Goal: Communication & Community: Ask a question

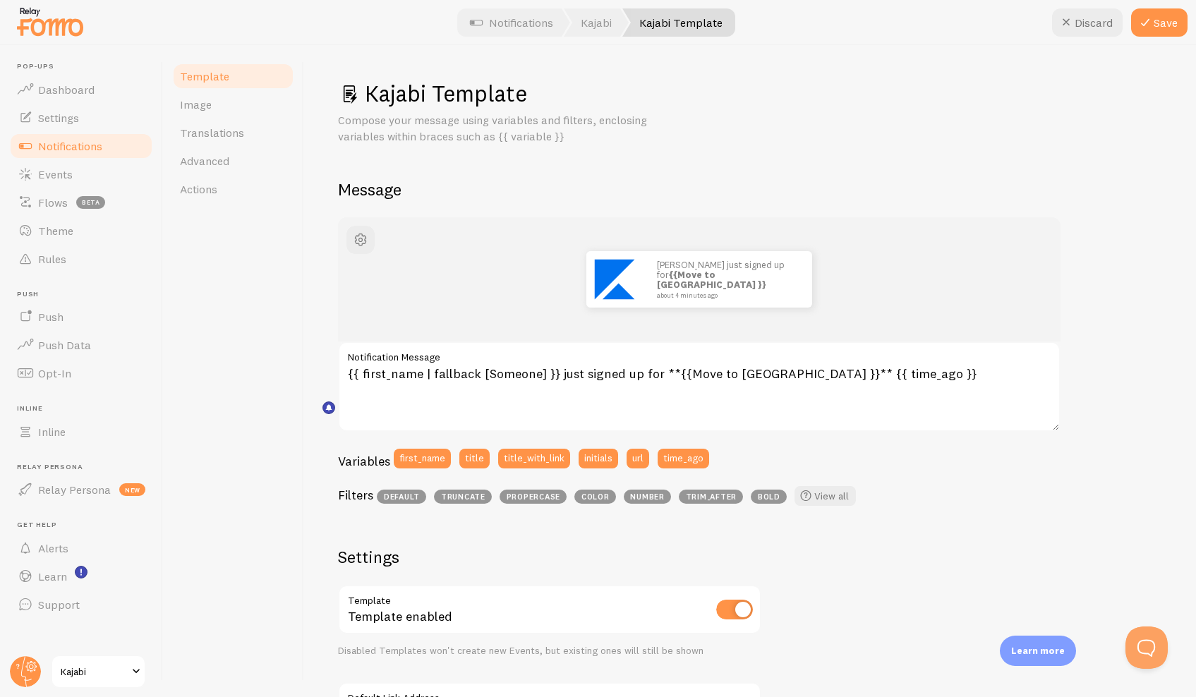
scroll to position [85, 0]
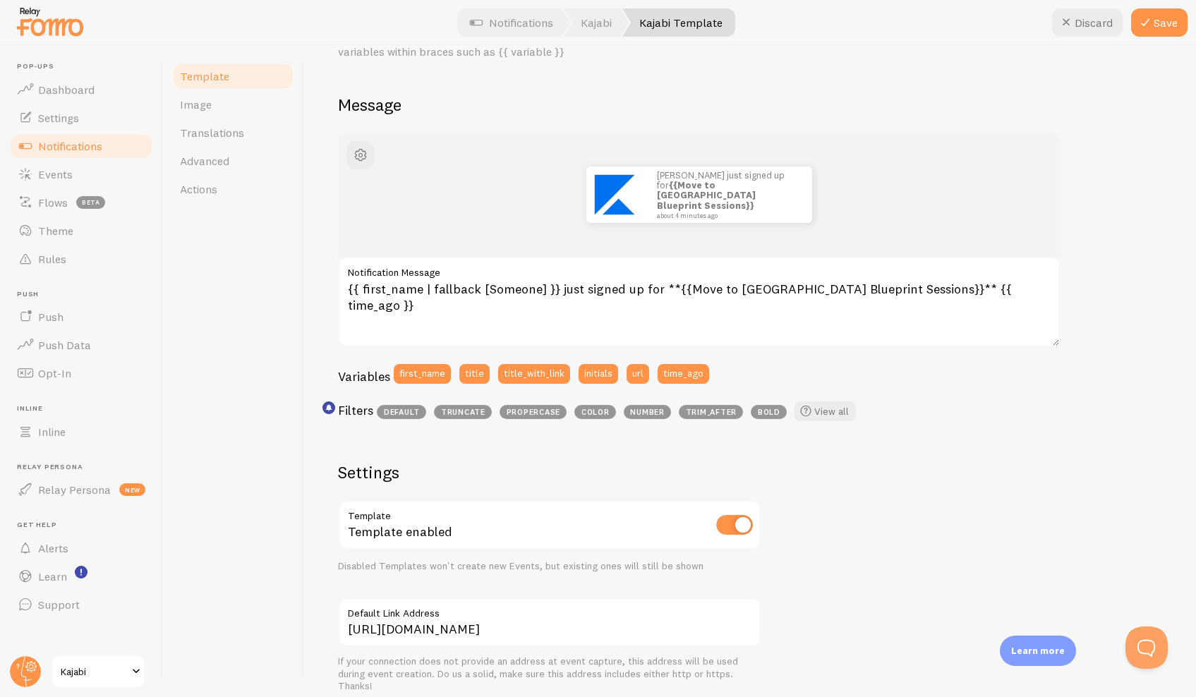
drag, startPoint x: 680, startPoint y: 290, endPoint x: 860, endPoint y: 289, distance: 180.0
click at [860, 289] on textarea "{{ first_name | fallback [Someone] }} just signed up for **{{Move to [GEOGRAPHI…" at bounding box center [699, 302] width 723 height 90
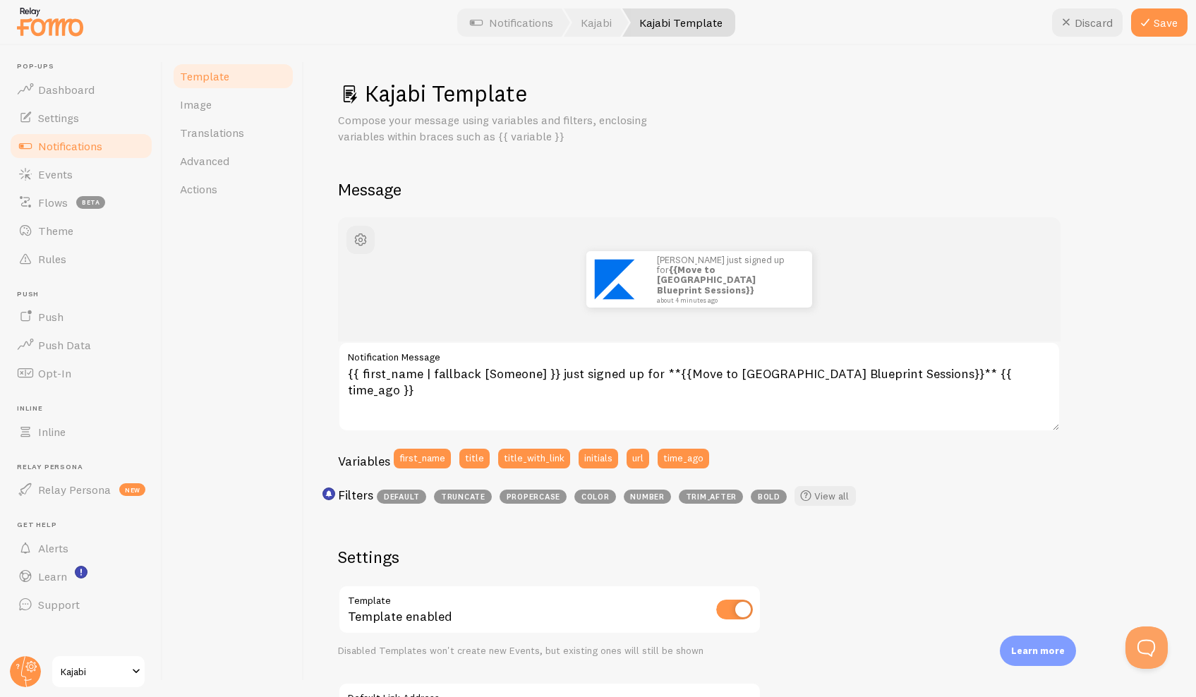
scroll to position [0, 0]
click at [1154, 23] on icon at bounding box center [1145, 22] width 17 height 17
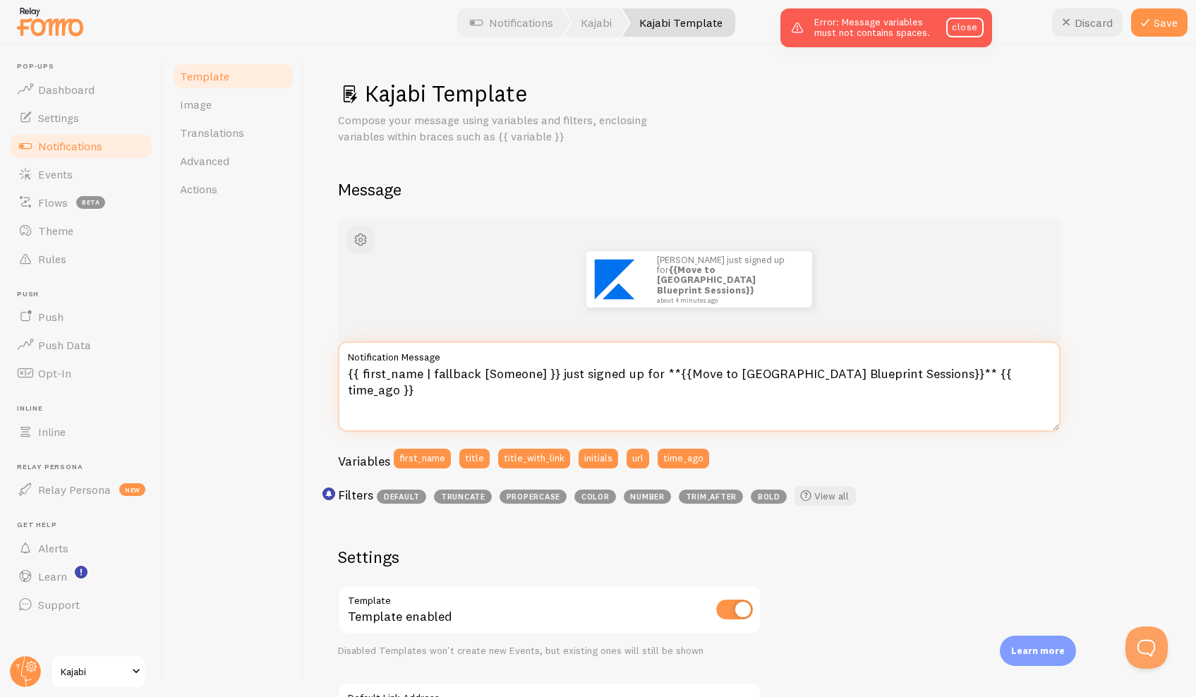
click at [670, 372] on textarea "{{ first_name | fallback [Someone] }} just signed up for **{{Move to Italy Blue…" at bounding box center [699, 387] width 723 height 90
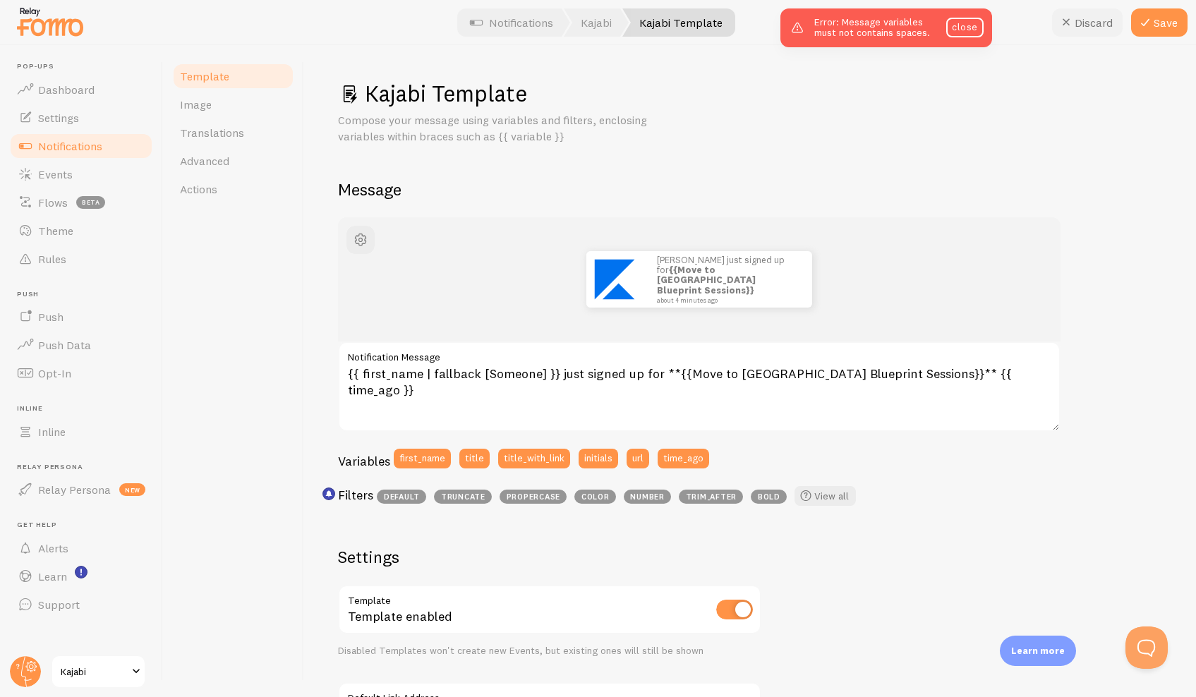
click at [1090, 26] on button "Discard" at bounding box center [1087, 22] width 71 height 28
type textarea "{{ first_name | fallback [Someone] }} just purchased **{{ title_with_link }}** …"
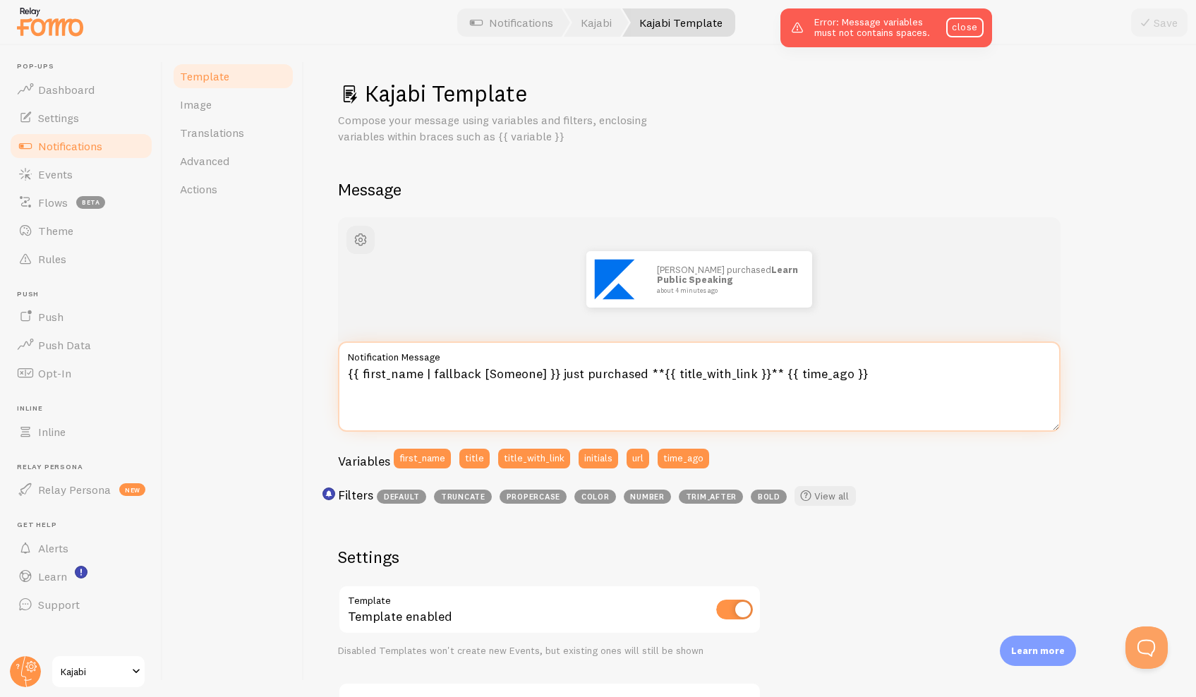
click at [746, 373] on textarea "{{ first_name | fallback [Someone] }} just purchased **{{ title_with_link }}** …" at bounding box center [699, 387] width 723 height 90
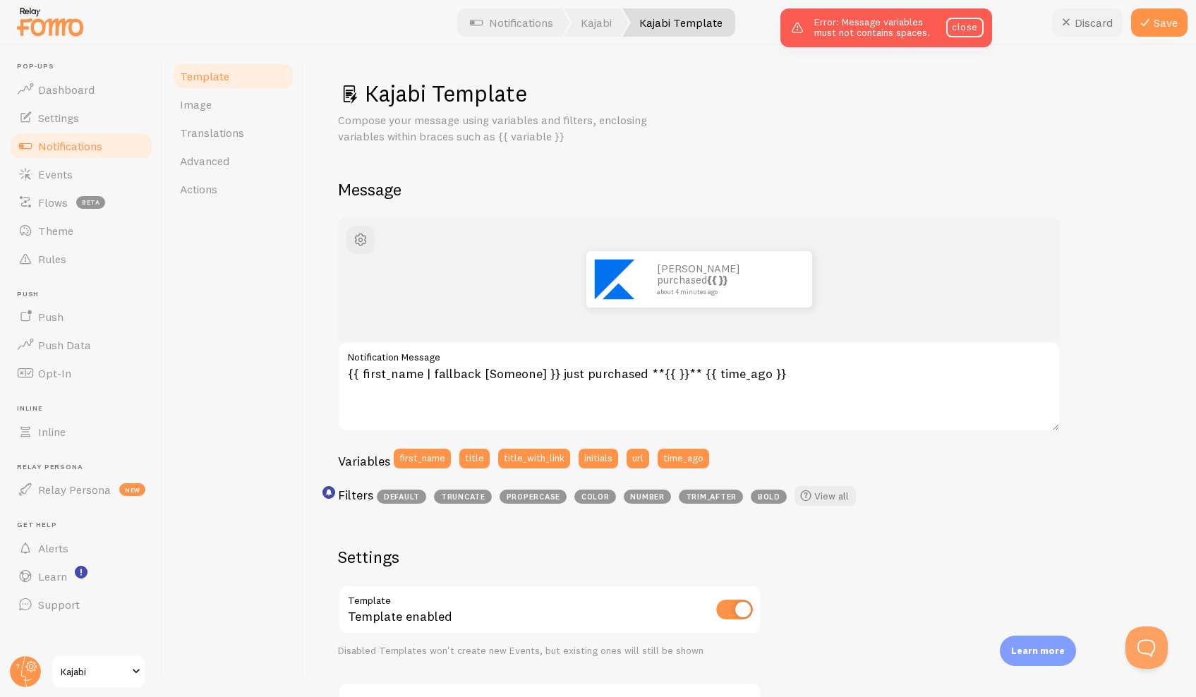
click at [1097, 22] on button "Discard" at bounding box center [1087, 22] width 71 height 28
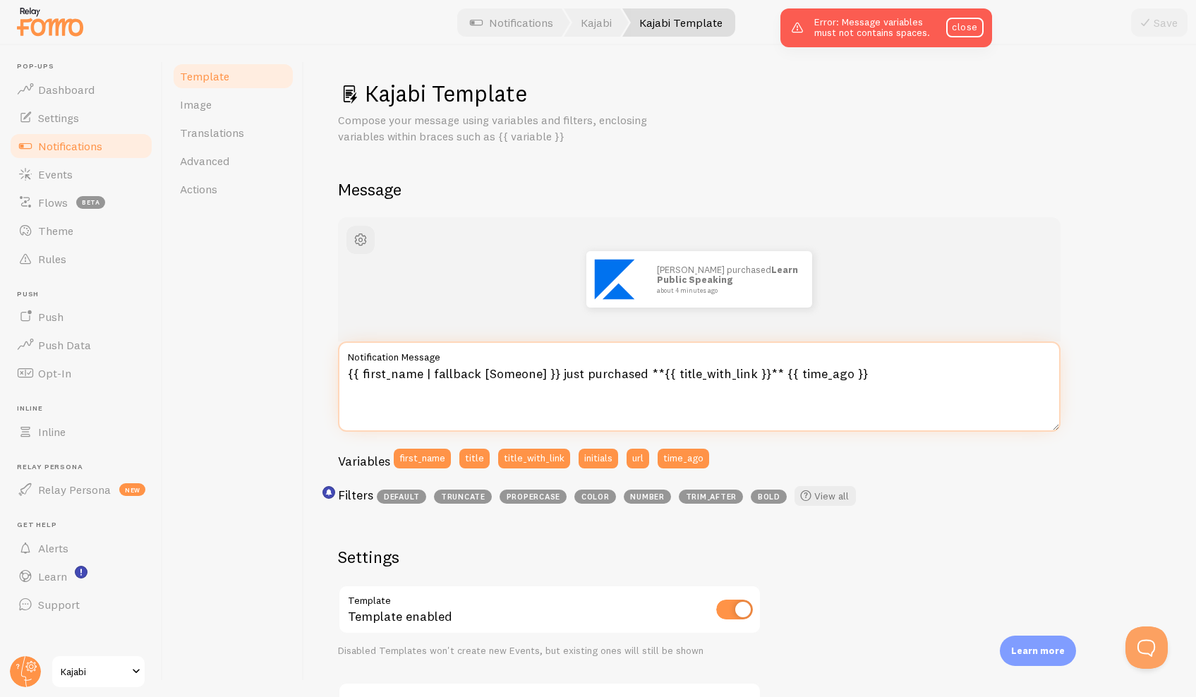
click at [671, 373] on textarea "{{ first_name | fallback [Someone] }} just purchased **{{ title_with_link }}** …" at bounding box center [699, 387] width 723 height 90
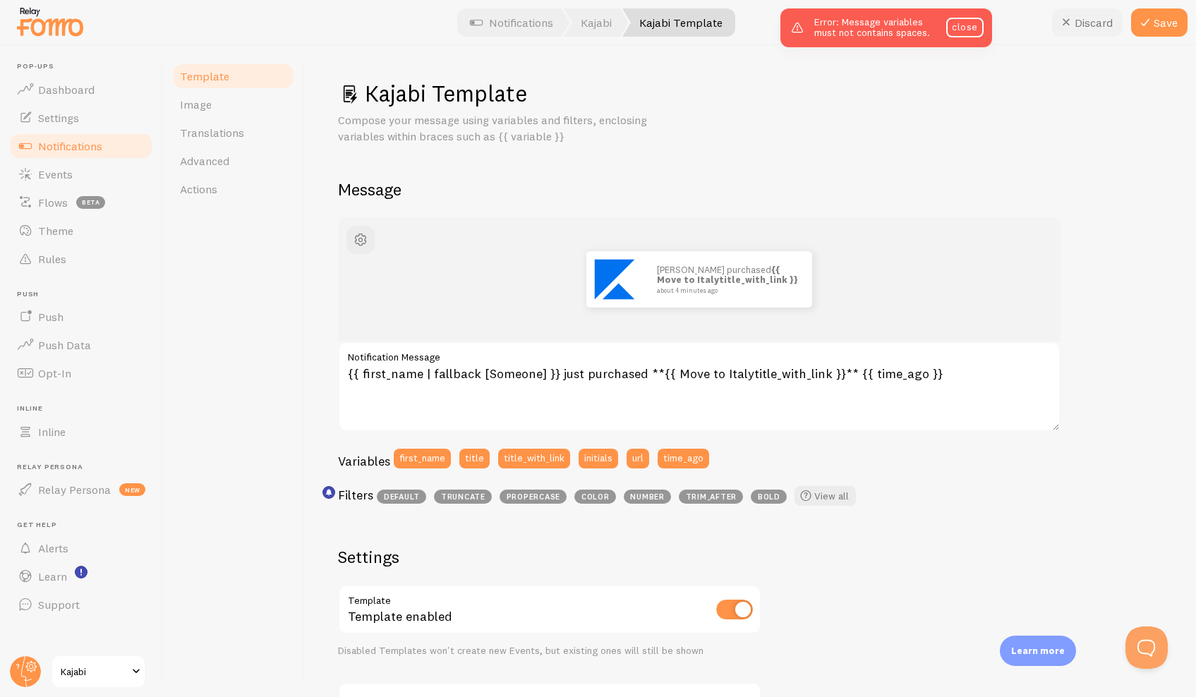
click at [1095, 23] on button "Discard" at bounding box center [1087, 22] width 71 height 28
type textarea "{{ first_name | fallback [Someone] }} just purchased **{{ title_with_link }}** …"
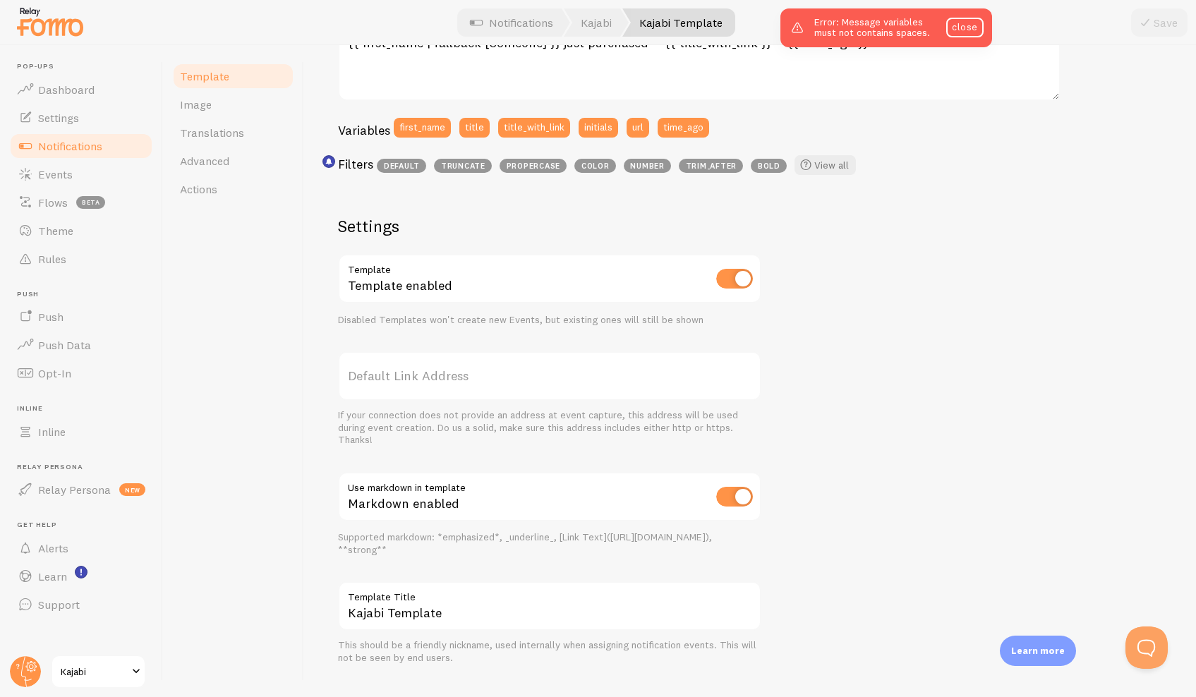
scroll to position [332, 0]
click at [406, 385] on label "Default Link Address" at bounding box center [549, 374] width 423 height 49
click at [406, 385] on input "Default Link Address" at bounding box center [549, 374] width 423 height 49
paste input "https://doingitaly.mykajabi.com/blueprint"
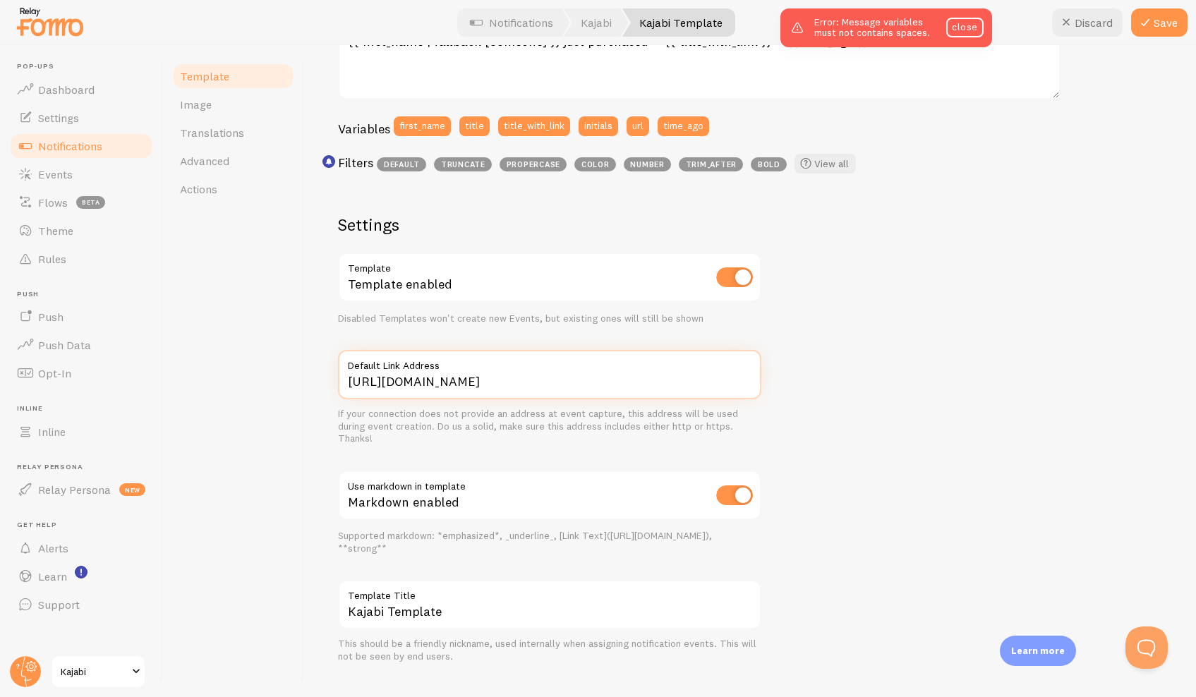
type input "https://doingitaly.mykajabi.com/blueprint"
click at [600, 161] on span "color" at bounding box center [595, 164] width 42 height 14
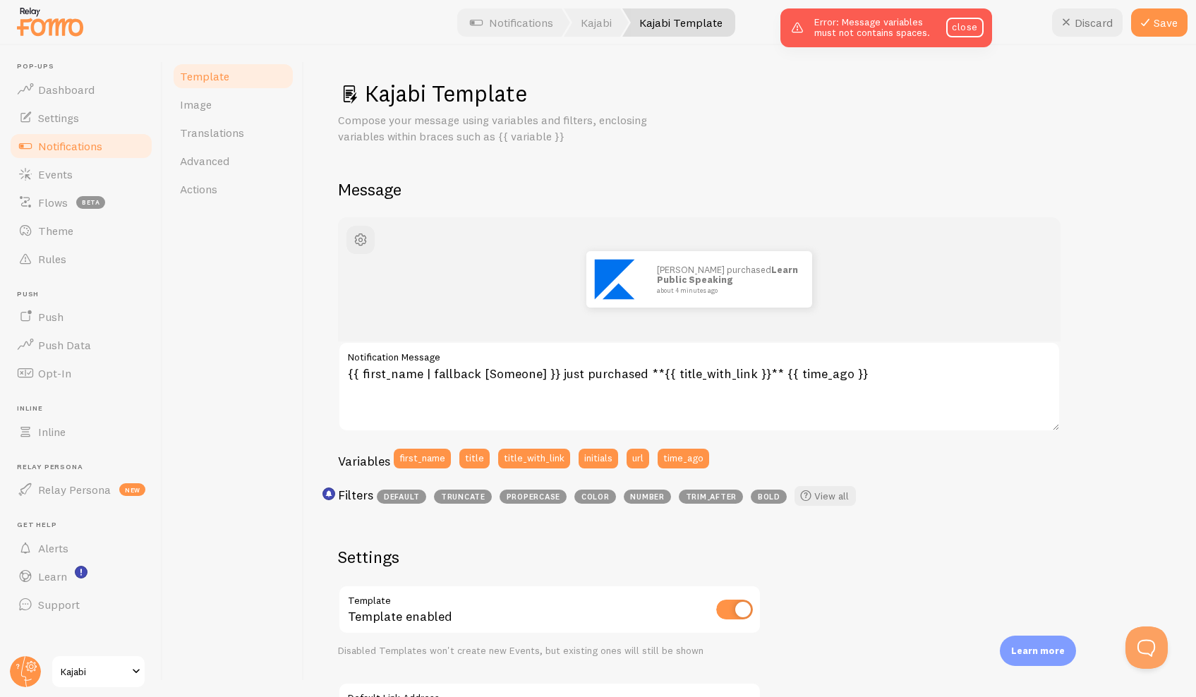
scroll to position [0, 0]
click at [606, 281] on img at bounding box center [614, 279] width 56 height 56
click at [359, 238] on span "button" at bounding box center [360, 239] width 17 height 17
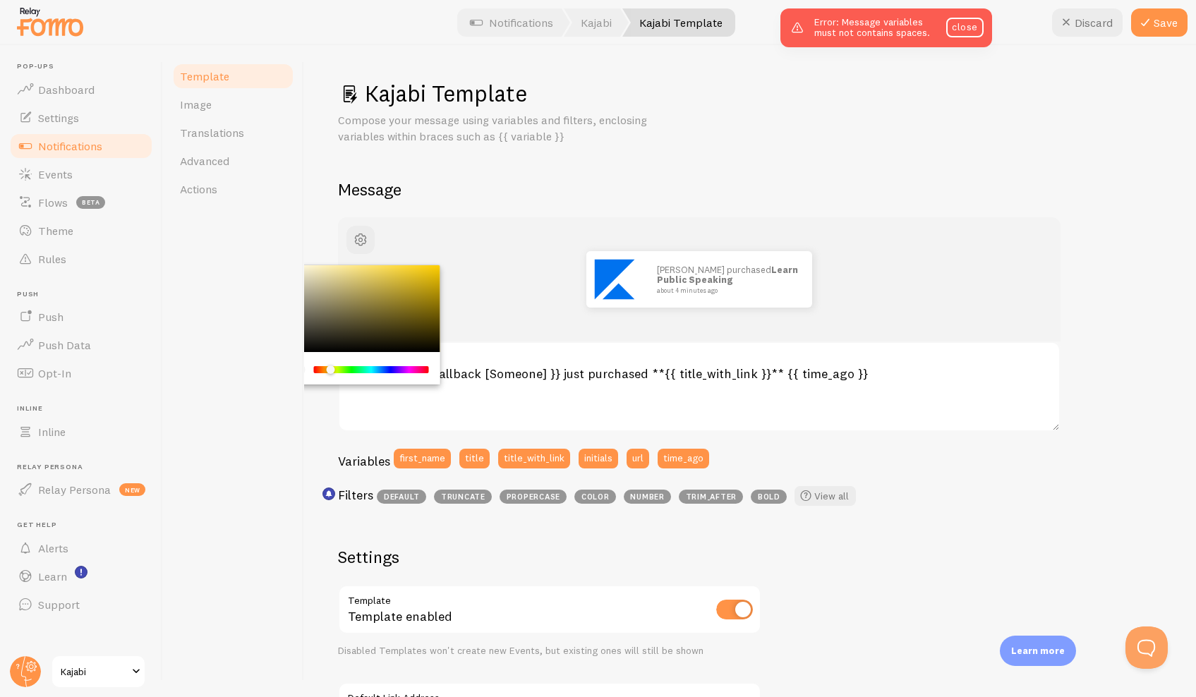
drag, startPoint x: 316, startPoint y: 367, endPoint x: 368, endPoint y: 367, distance: 51.5
click at [335, 367] on div "Chrome color picker" at bounding box center [330, 370] width 8 height 8
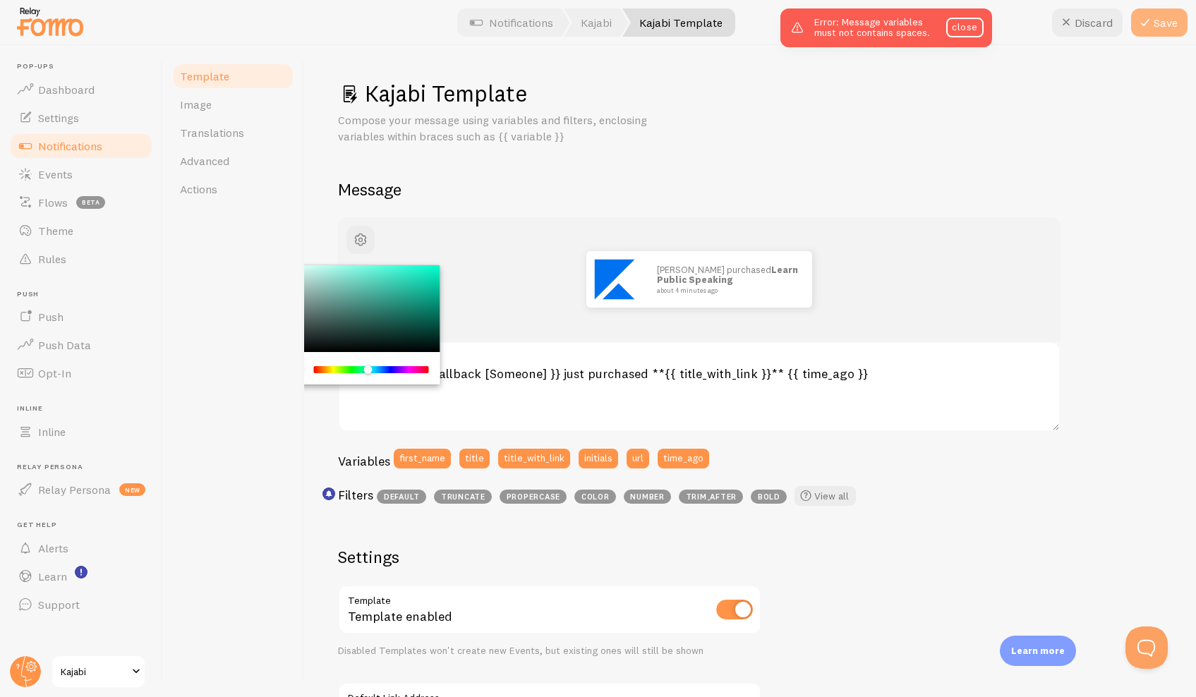
click at [1167, 20] on button "Save" at bounding box center [1159, 22] width 56 height 28
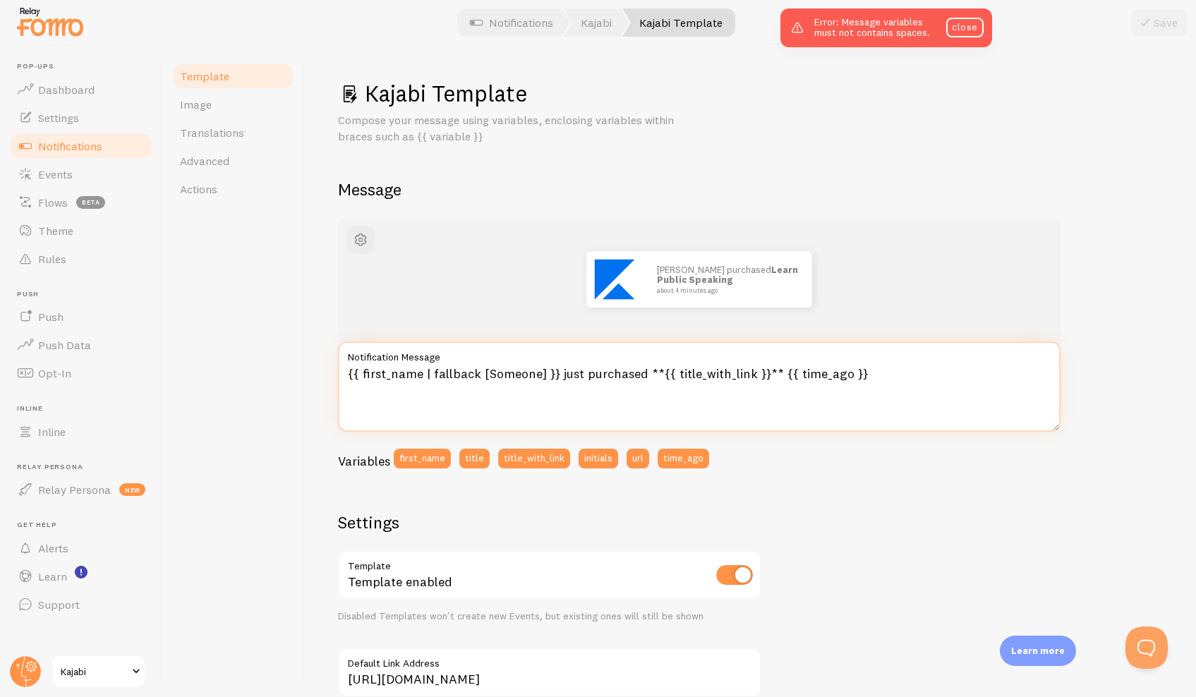
click at [583, 373] on textarea "{{ first_name | fallback [Someone] }} just purchased **{{ title_with_link }}** …" at bounding box center [699, 387] width 723 height 90
click at [711, 370] on textarea "{{ first_name | fallback [Someone] }} just signed up forpurchased **{{ title_wi…" at bounding box center [699, 387] width 723 height 90
type textarea "{{ first_name | fallback [Someone] }} just signed up for **{{ title_with_link }…"
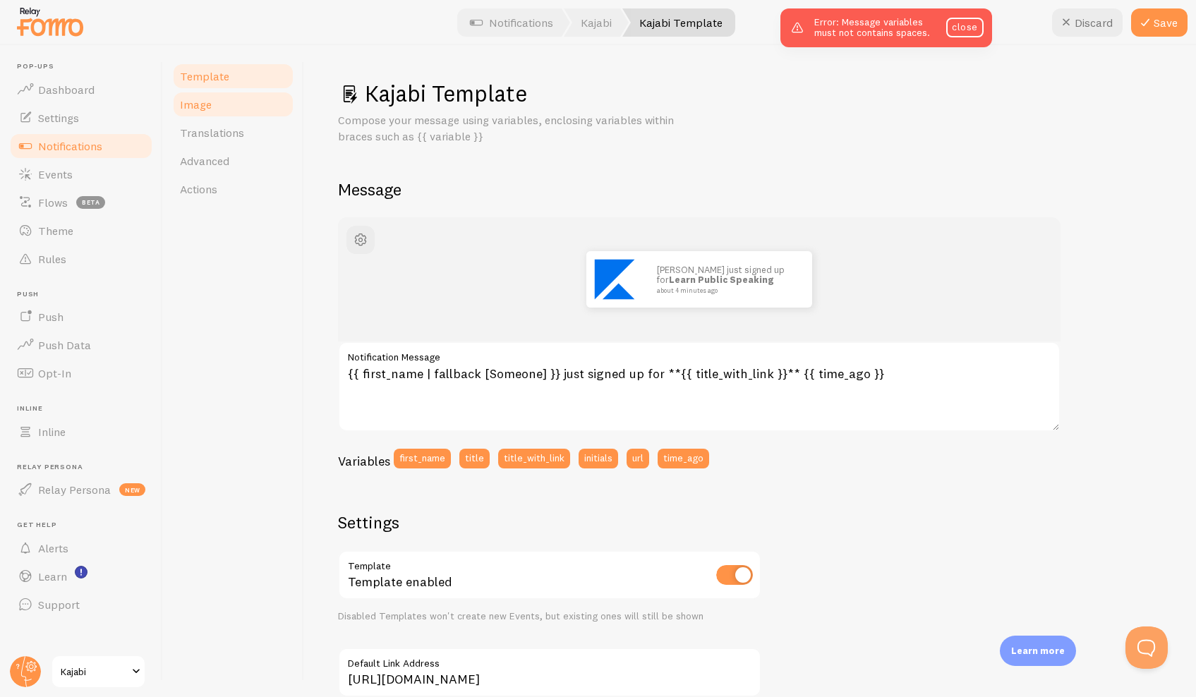
click at [181, 104] on span "Image" at bounding box center [196, 104] width 32 height 14
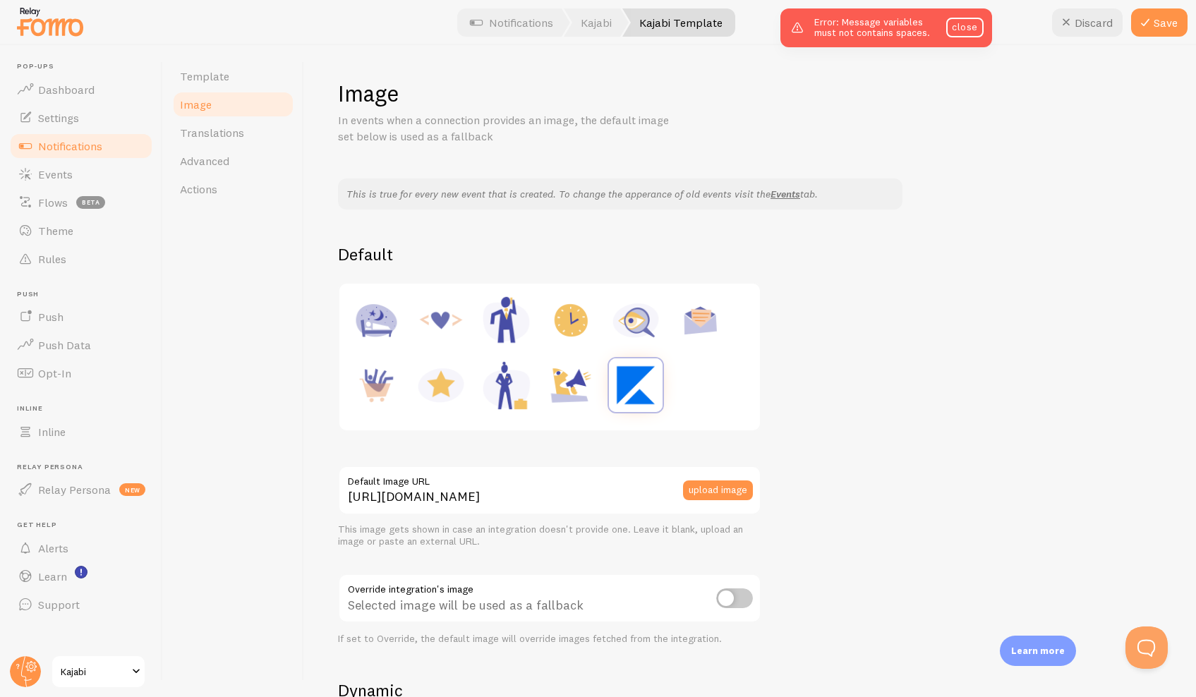
click at [431, 393] on img at bounding box center [441, 385] width 54 height 54
type input "https://fomo.com/images/widget/template_defaults/rating.jpg"
click at [1163, 24] on button "Save" at bounding box center [1159, 22] width 56 height 28
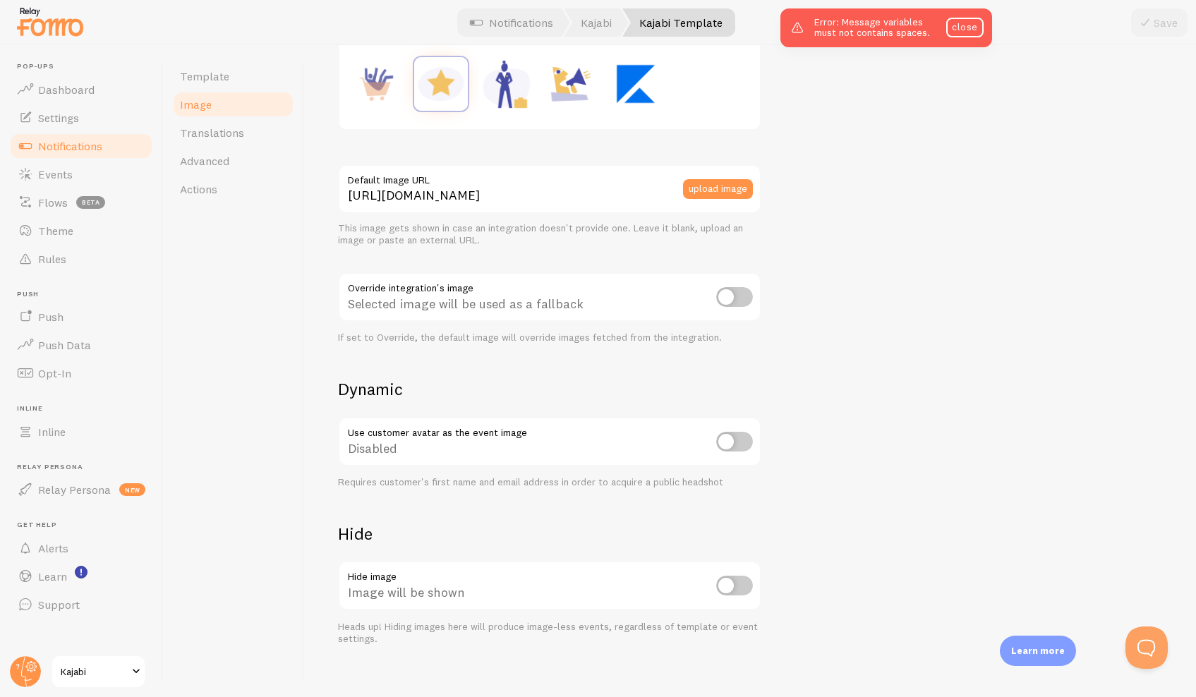
scroll to position [302, 0]
click at [736, 435] on input "checkbox" at bounding box center [734, 441] width 37 height 20
checkbox input "true"
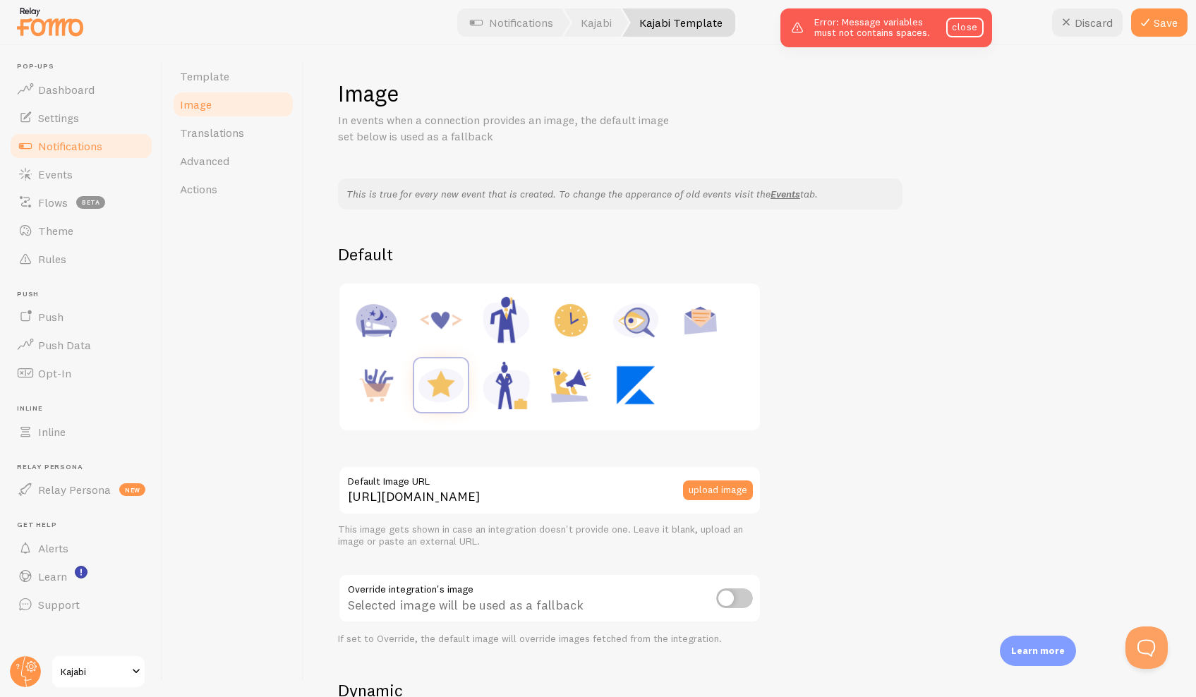
scroll to position [0, 0]
click at [207, 162] on span "Advanced" at bounding box center [204, 161] width 49 height 14
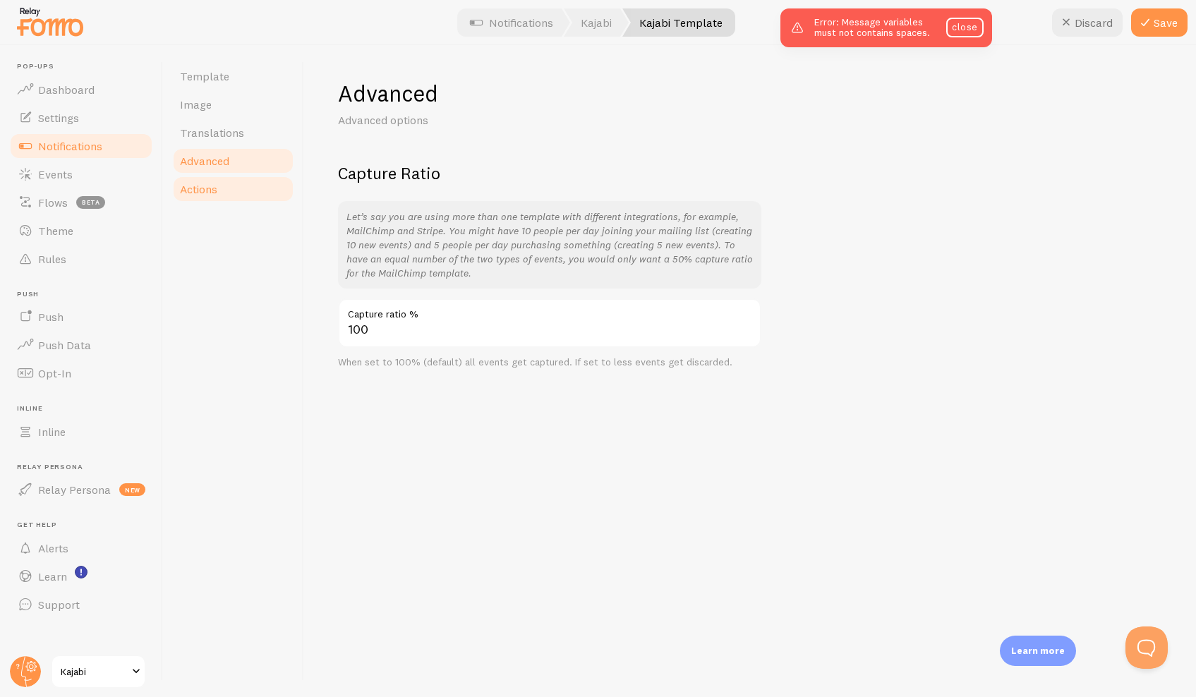
click at [198, 183] on span "Actions" at bounding box center [198, 189] width 37 height 14
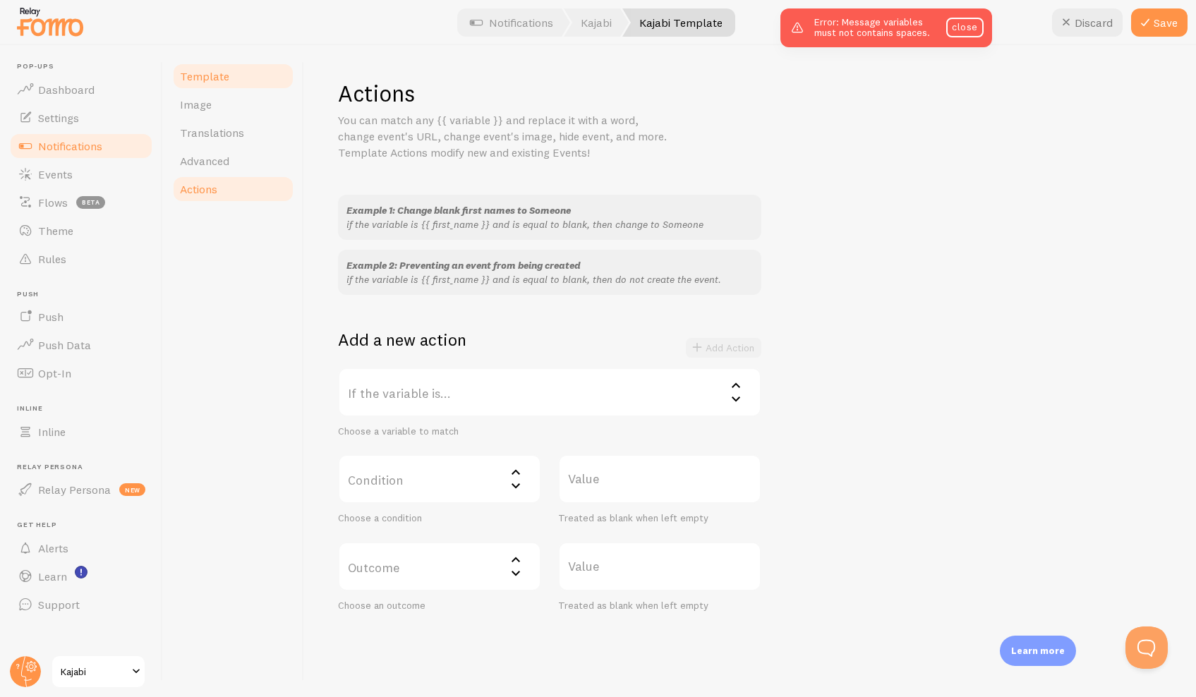
click at [211, 79] on span "Template" at bounding box center [204, 76] width 49 height 14
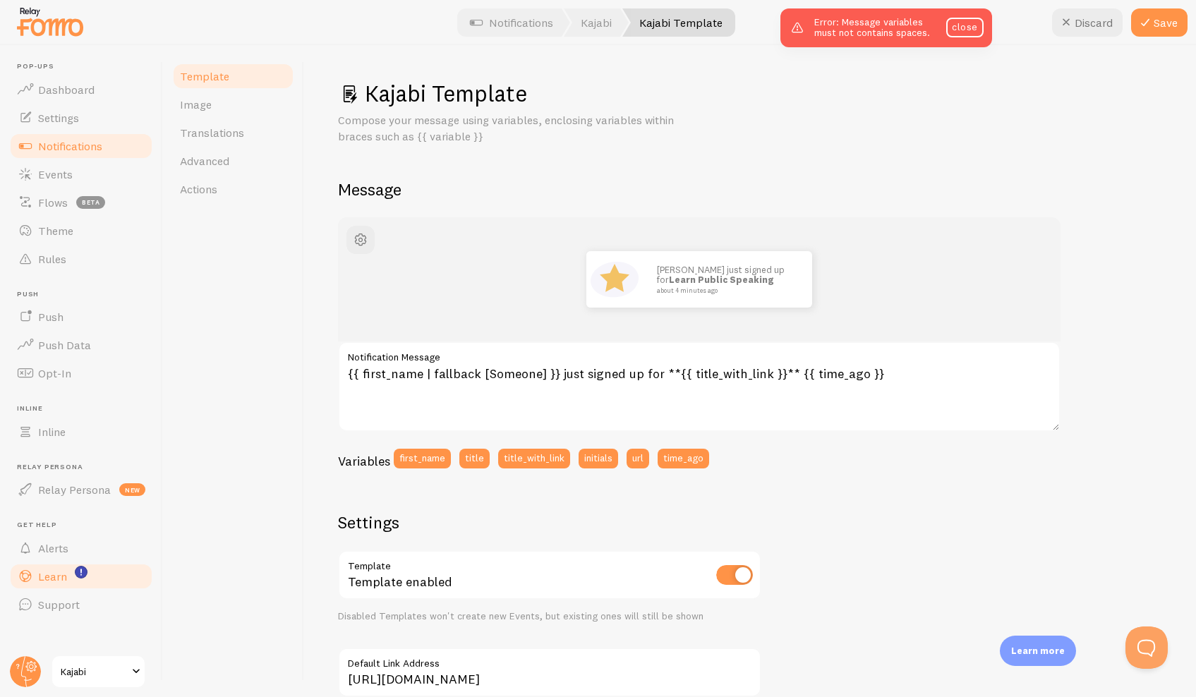
click at [52, 574] on span "Learn" at bounding box center [52, 577] width 29 height 14
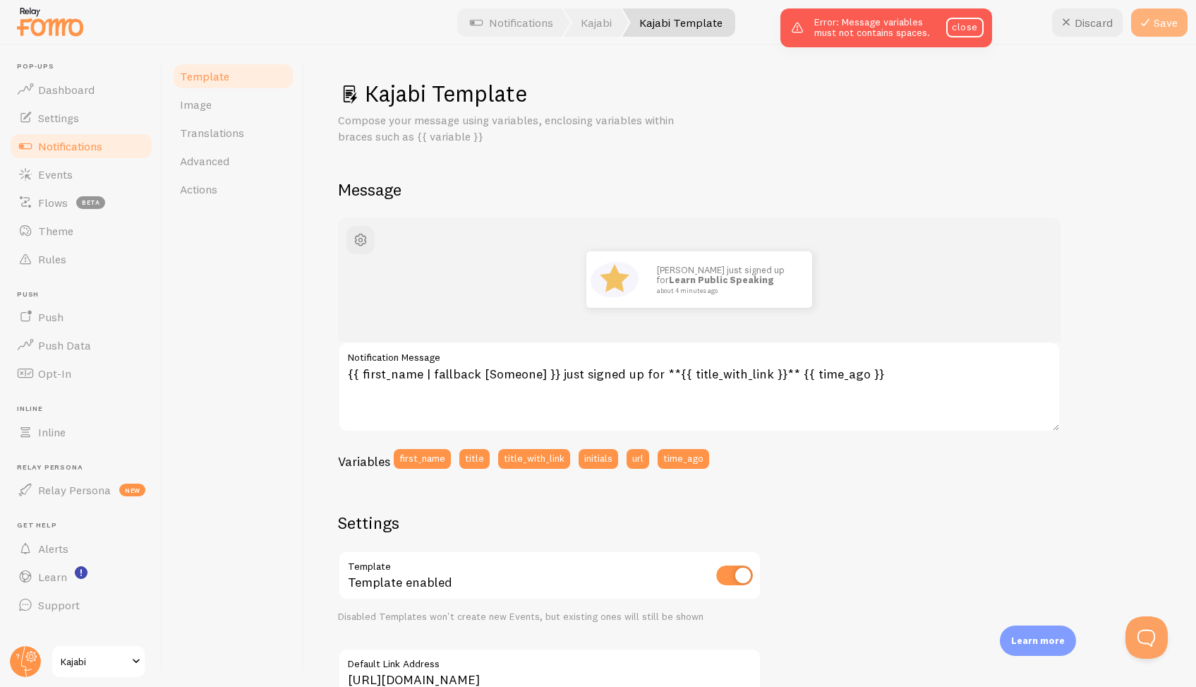
click at [1167, 15] on button "Save" at bounding box center [1159, 22] width 56 height 28
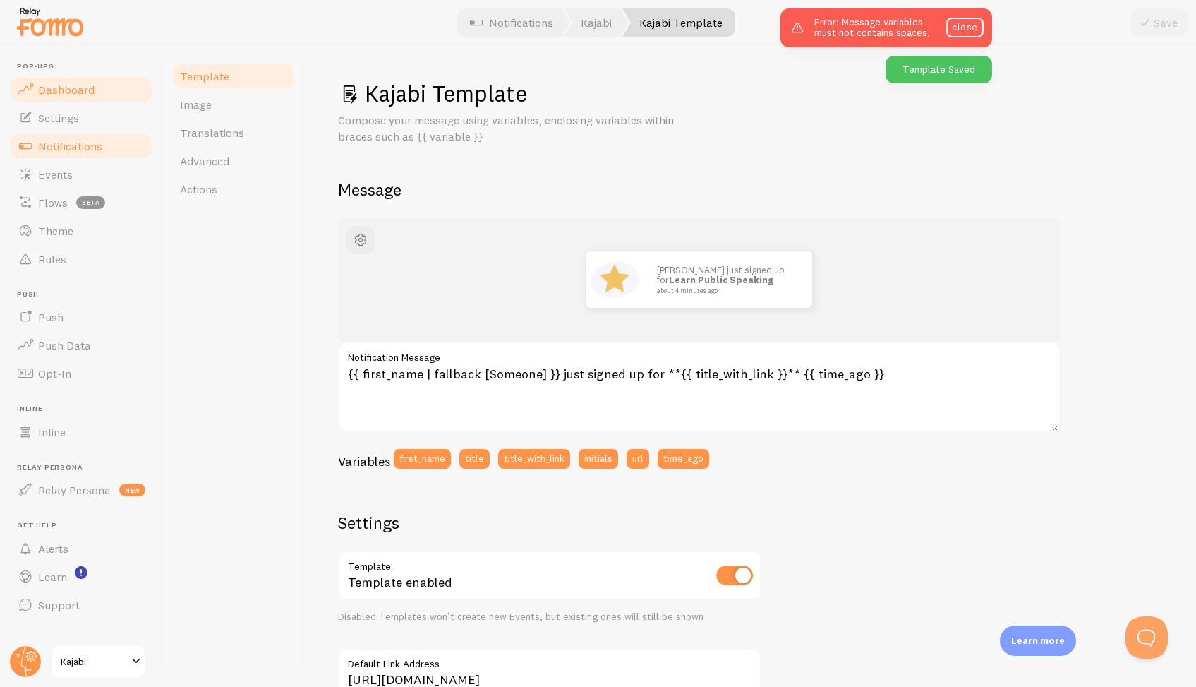
click at [76, 85] on span "Dashboard" at bounding box center [66, 90] width 56 height 14
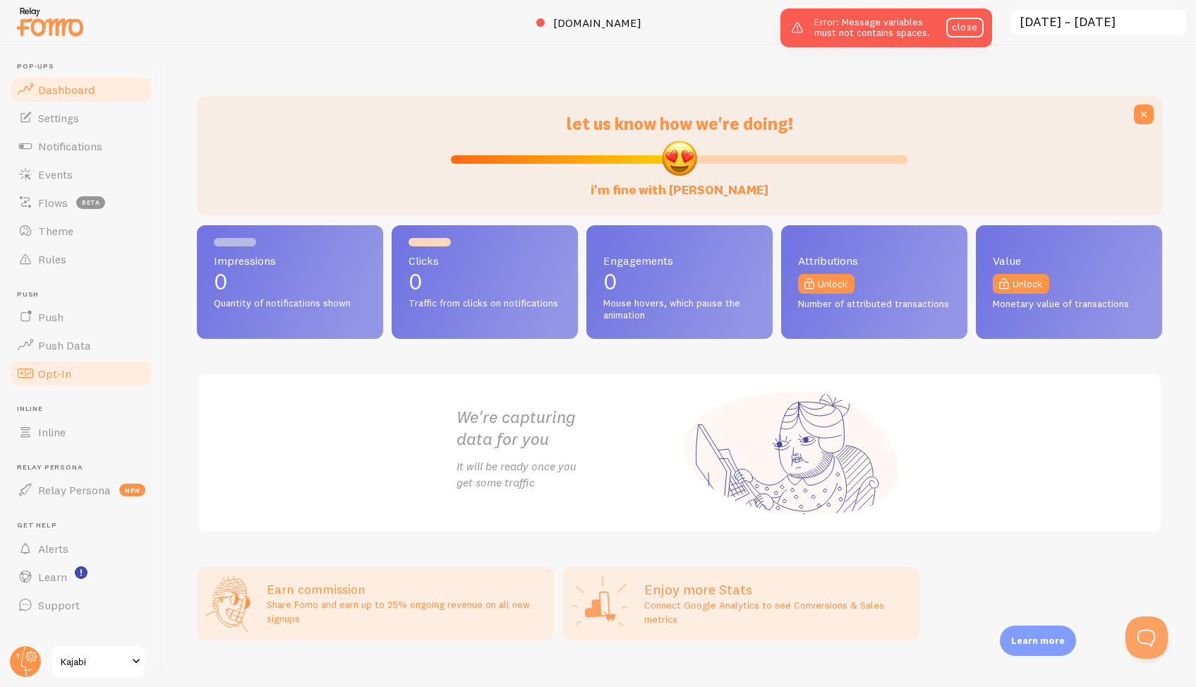
click at [54, 378] on span "Opt-In" at bounding box center [54, 373] width 33 height 14
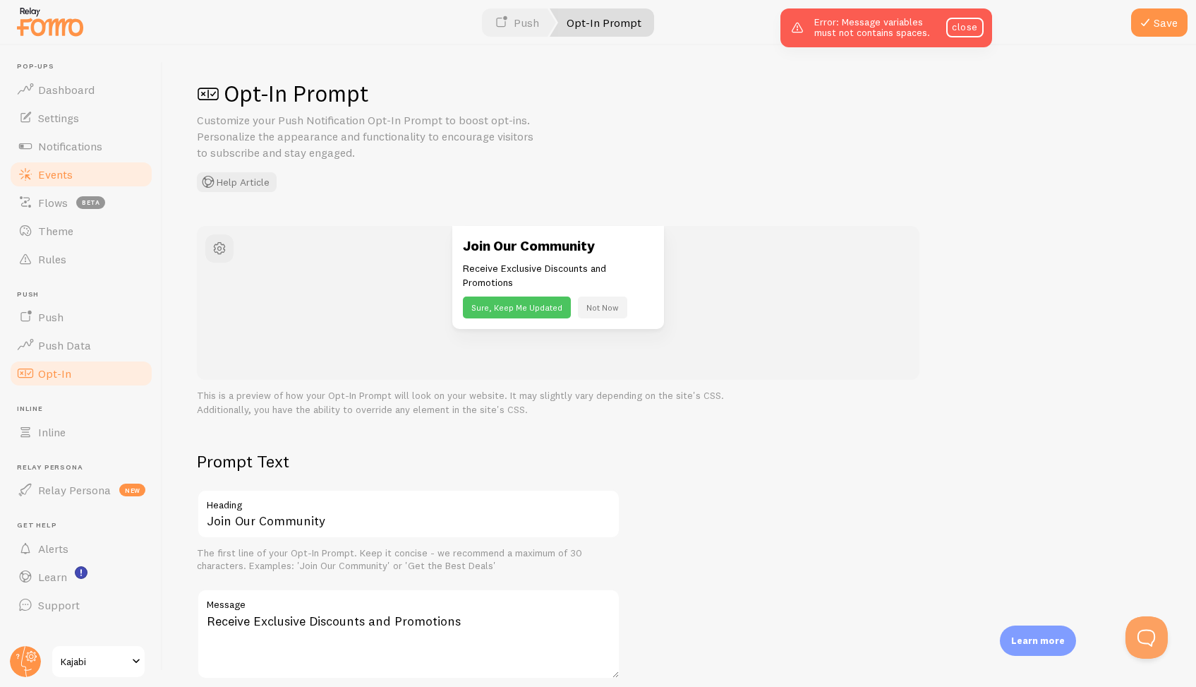
click at [63, 172] on span "Events" at bounding box center [55, 174] width 35 height 14
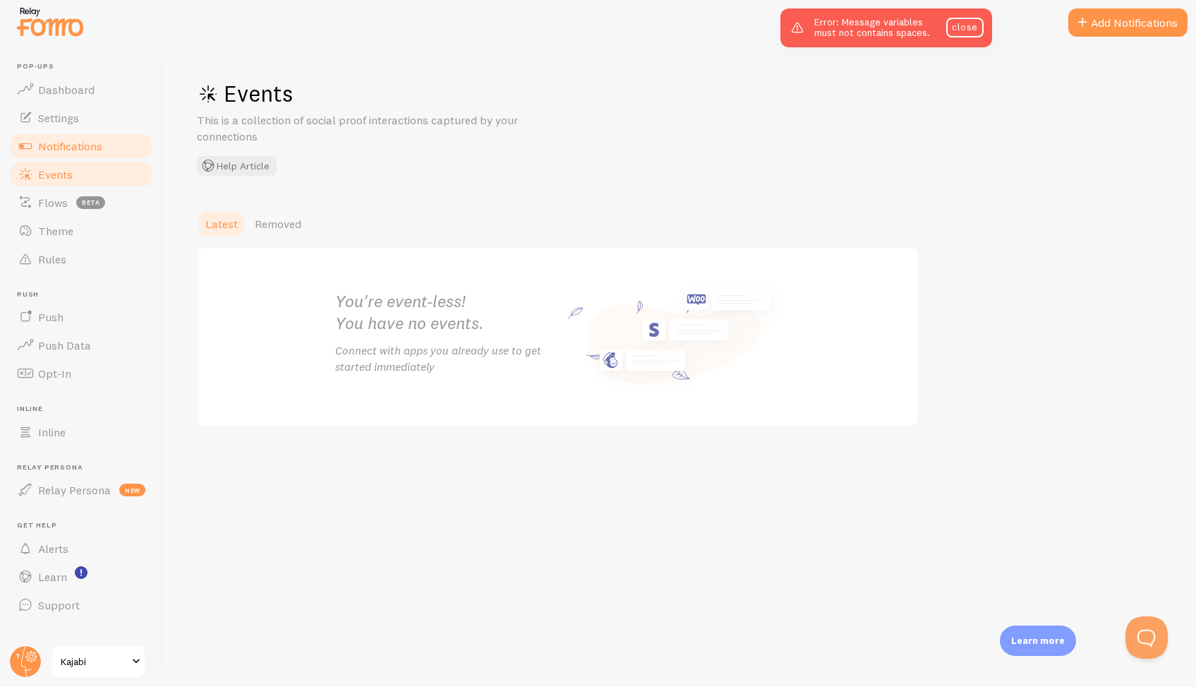
click at [64, 155] on link "Notifications" at bounding box center [80, 146] width 145 height 28
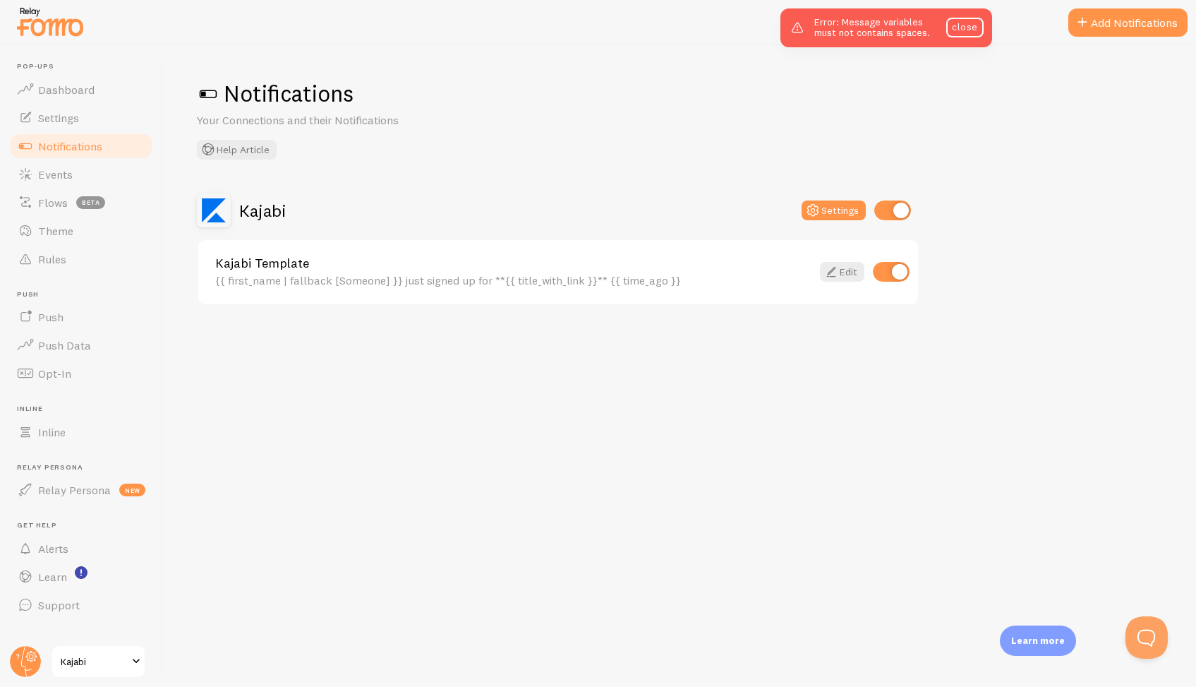
click at [75, 660] on span "Kajabi" at bounding box center [94, 661] width 67 height 17
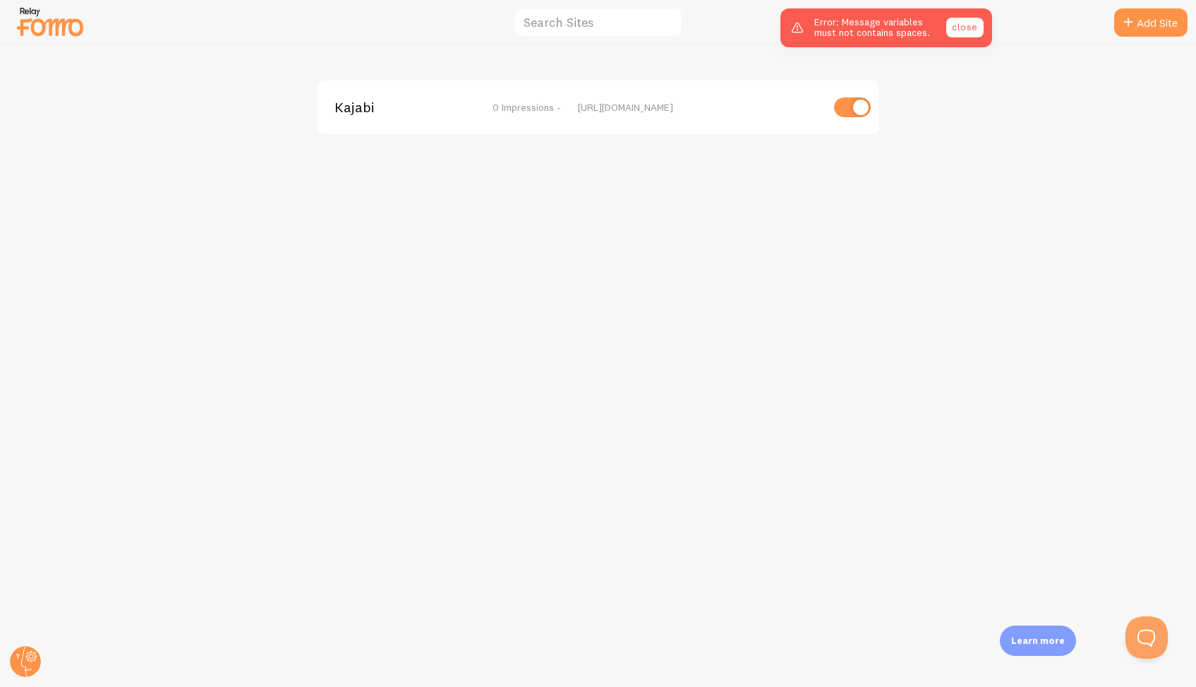
click at [963, 31] on link "close" at bounding box center [964, 28] width 37 height 20
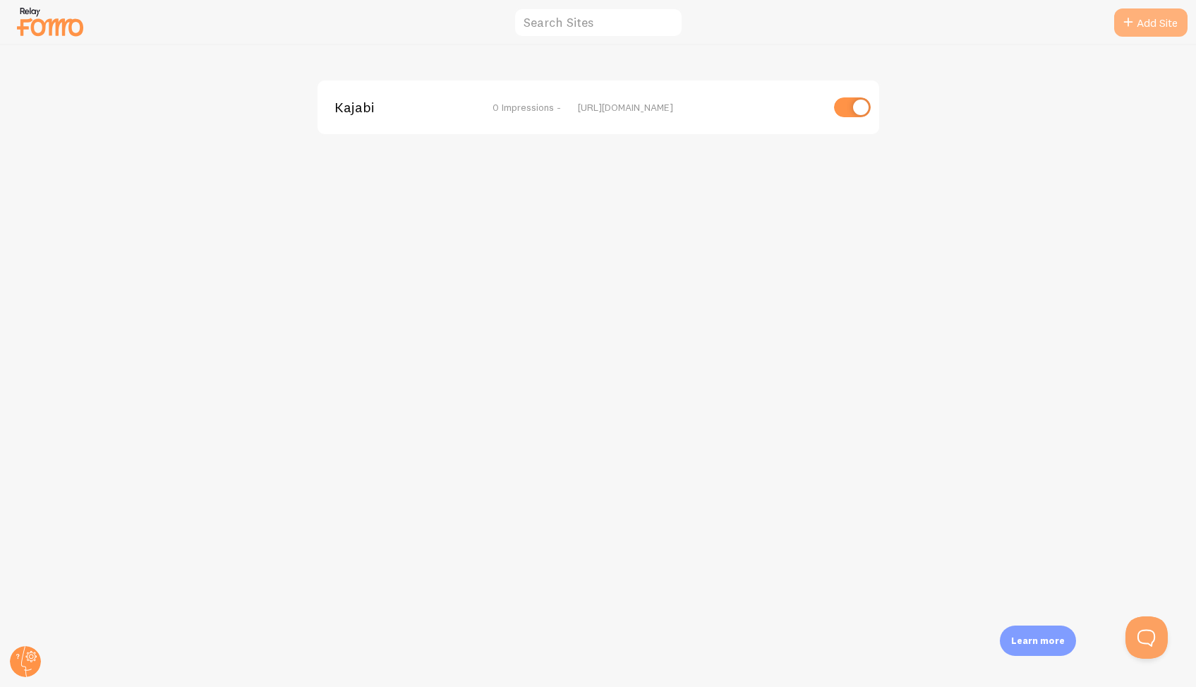
click at [1160, 17] on link "Add Site" at bounding box center [1150, 22] width 73 height 28
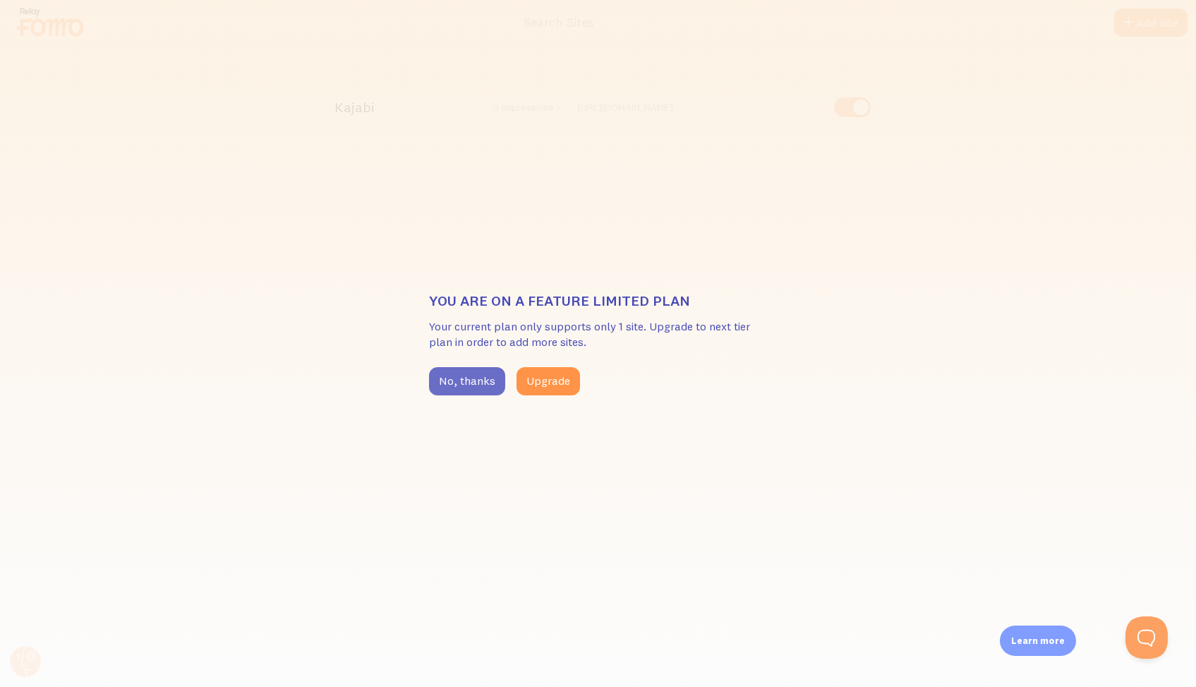
click at [464, 373] on button "No, thanks" at bounding box center [467, 381] width 76 height 28
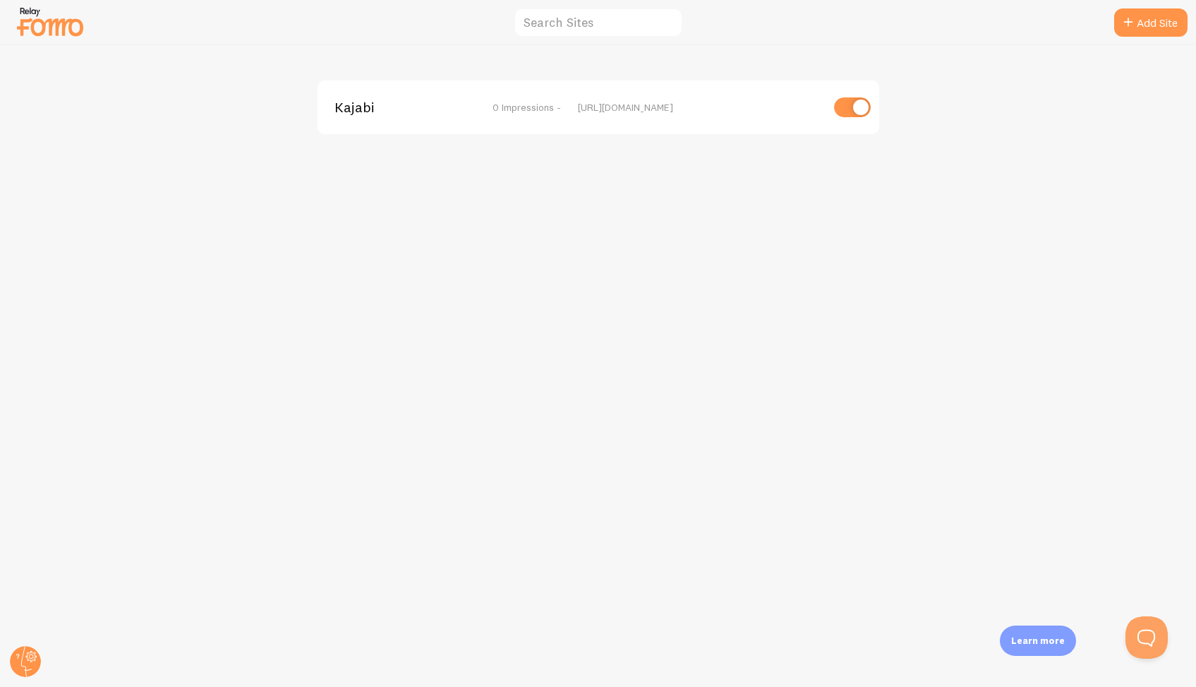
click at [56, 25] on img at bounding box center [50, 22] width 71 height 36
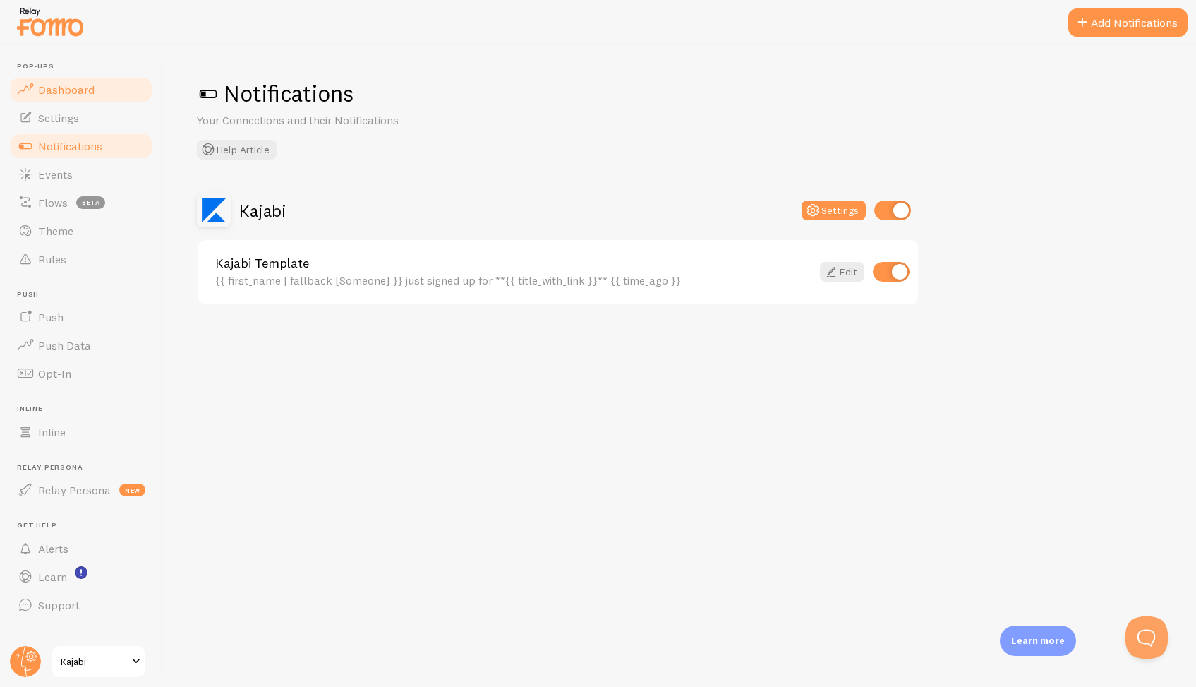
click at [66, 89] on span "Dashboard" at bounding box center [66, 90] width 56 height 14
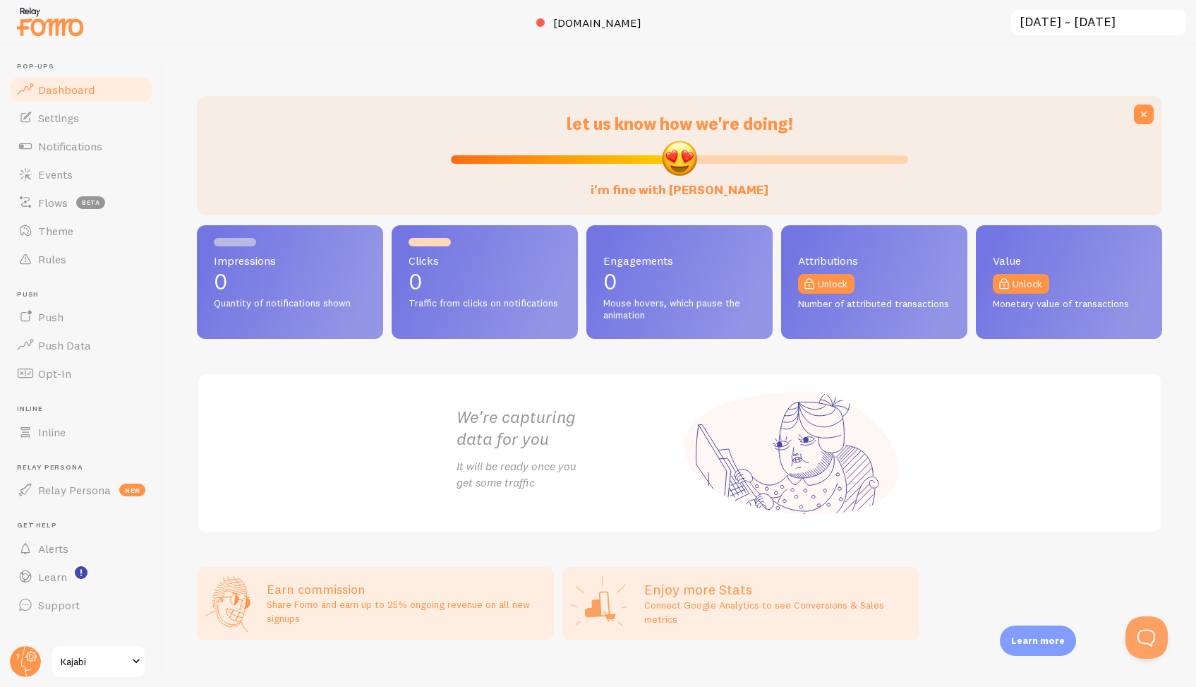
click at [1133, 21] on input "2025-07-27 ~ 2025-08-26" at bounding box center [1099, 22] width 178 height 29
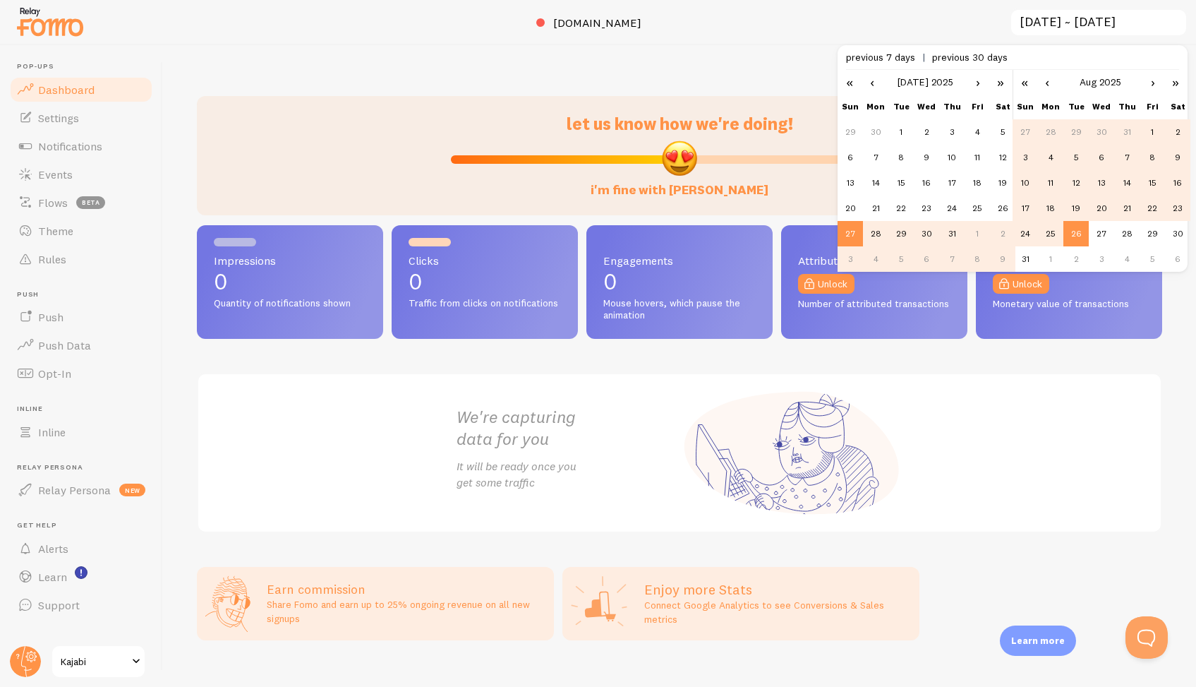
click at [899, 30] on div at bounding box center [598, 22] width 1196 height 45
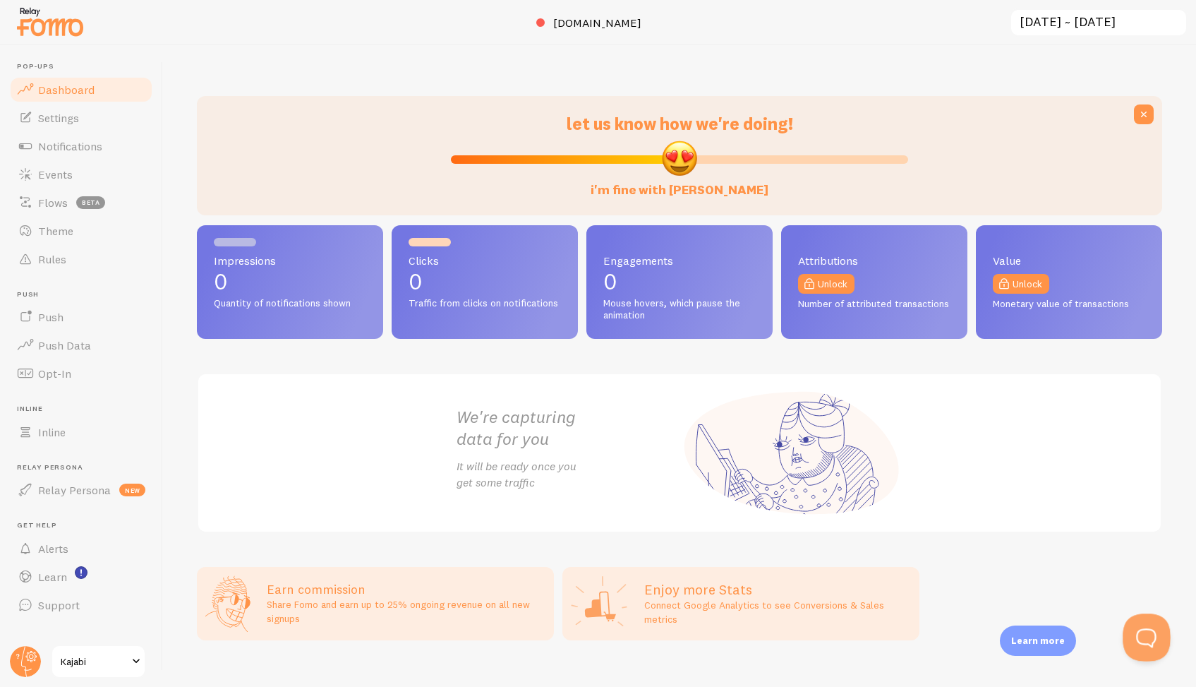
click at [1142, 632] on button "Open Beacon popover" at bounding box center [1144, 634] width 42 height 42
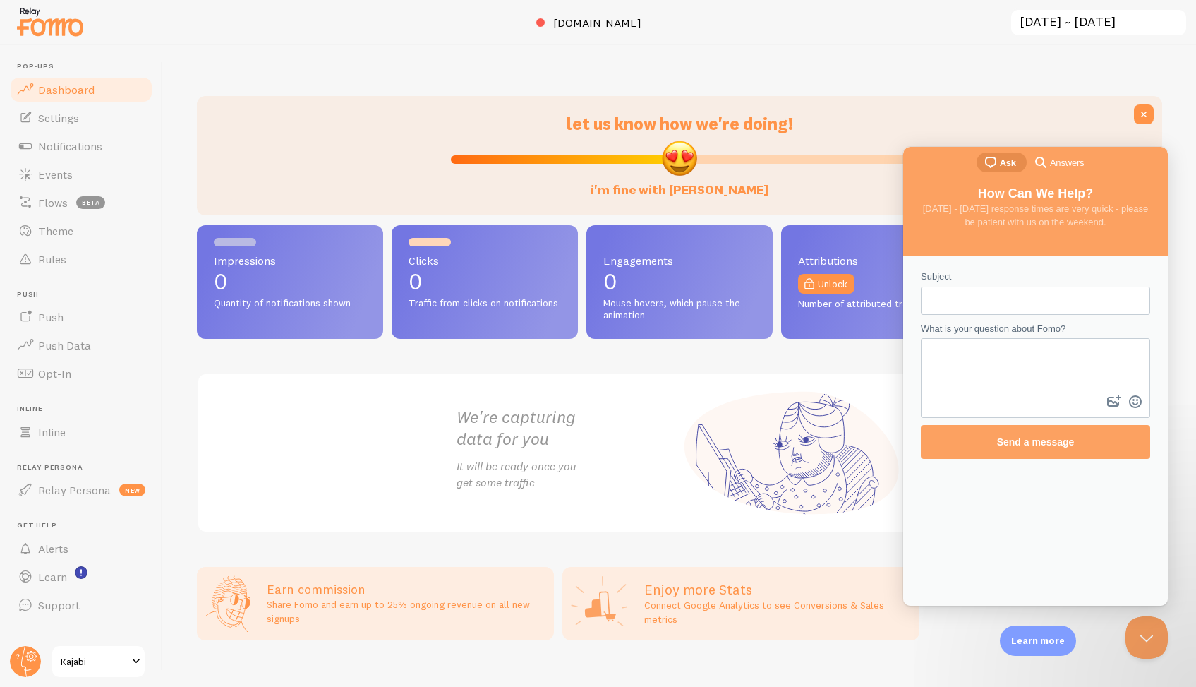
click at [138, 656] on span at bounding box center [136, 661] width 17 height 17
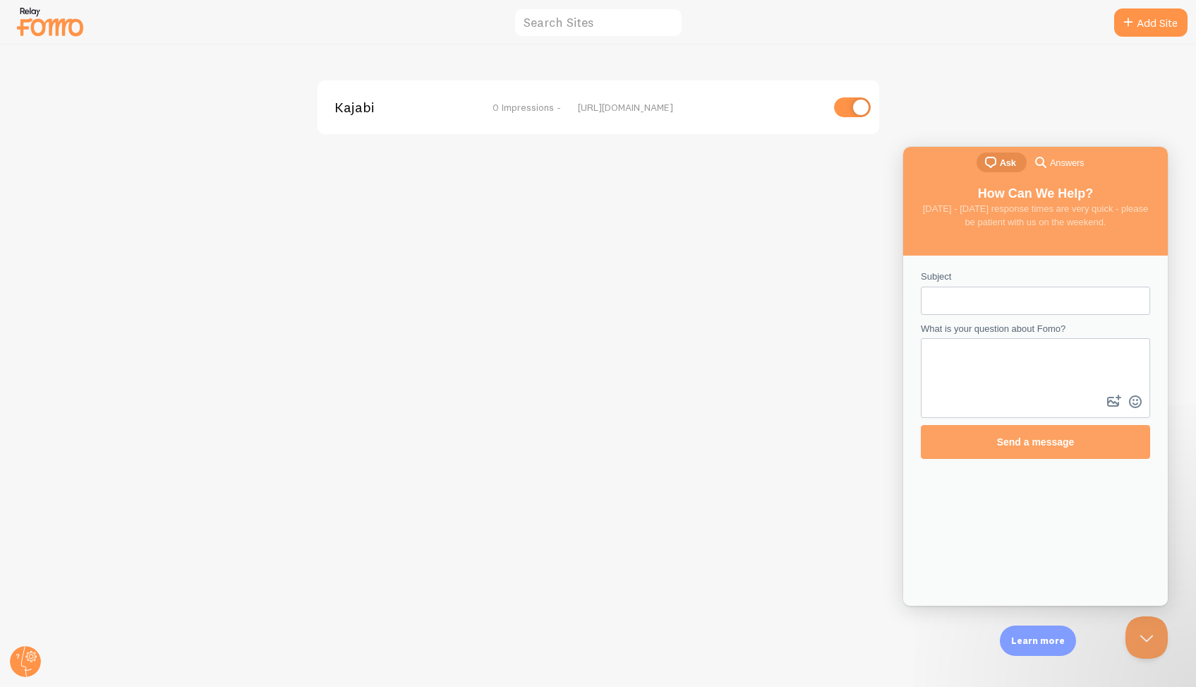
click at [353, 112] on span "Kajabi" at bounding box center [392, 107] width 114 height 13
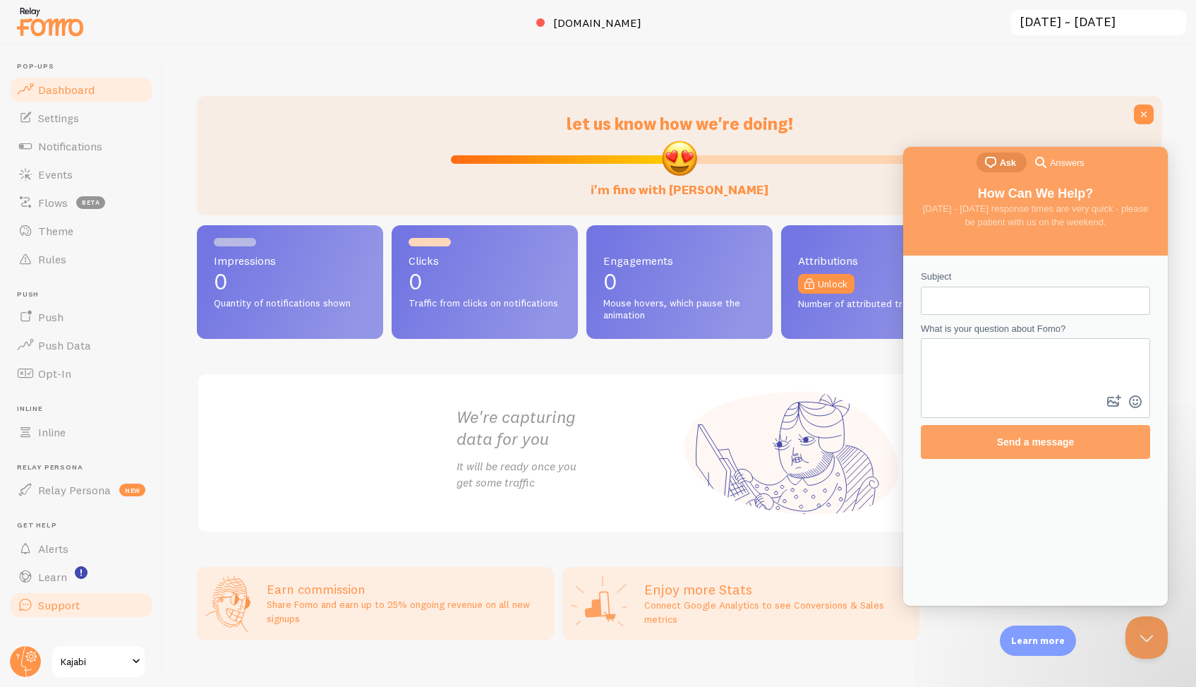
click at [54, 608] on span "Support" at bounding box center [59, 605] width 42 height 14
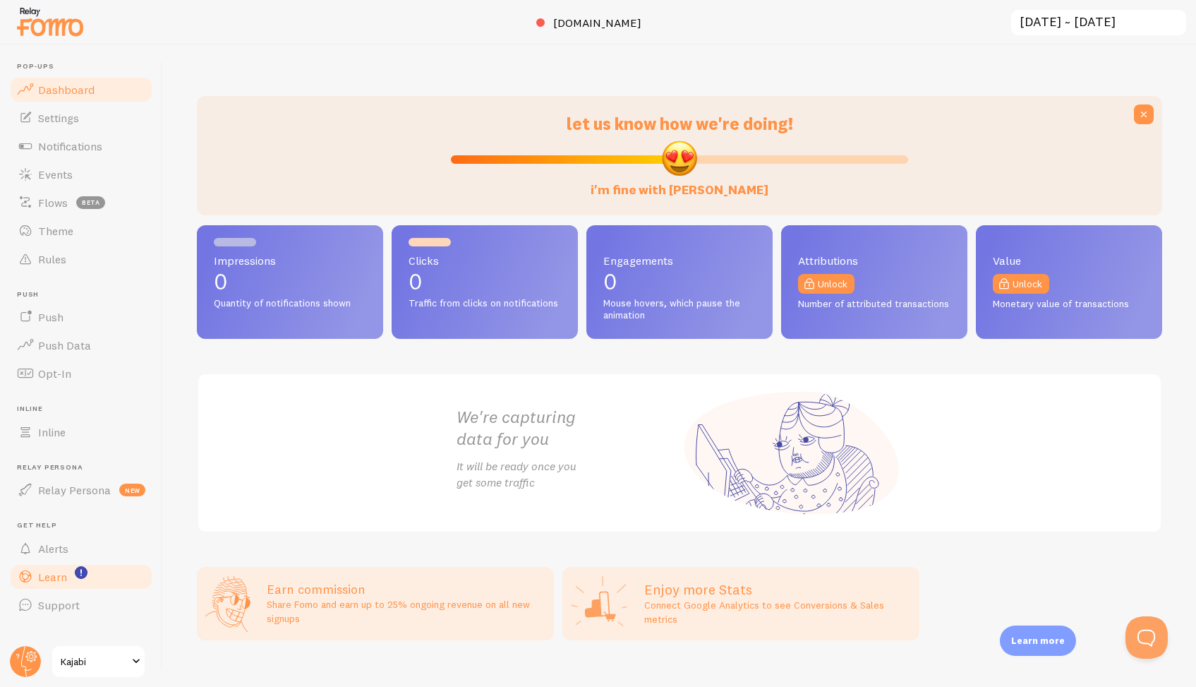
click at [53, 577] on span "Learn" at bounding box center [52, 577] width 29 height 14
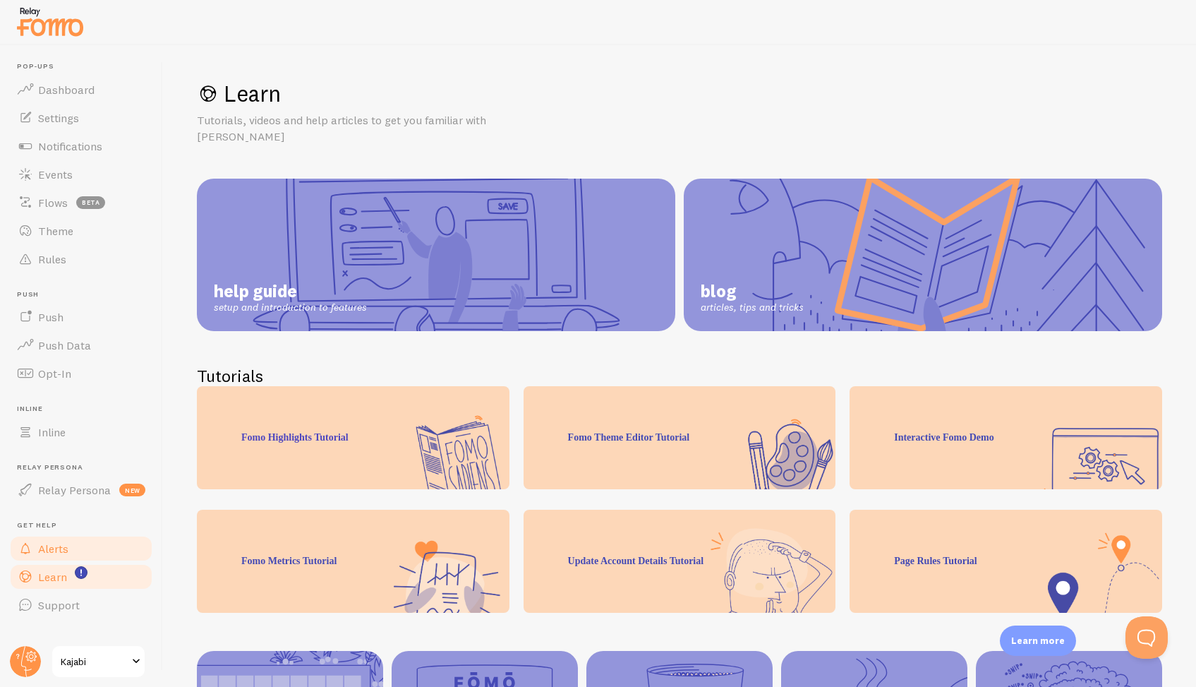
click at [50, 550] on span "Alerts" at bounding box center [53, 548] width 30 height 14
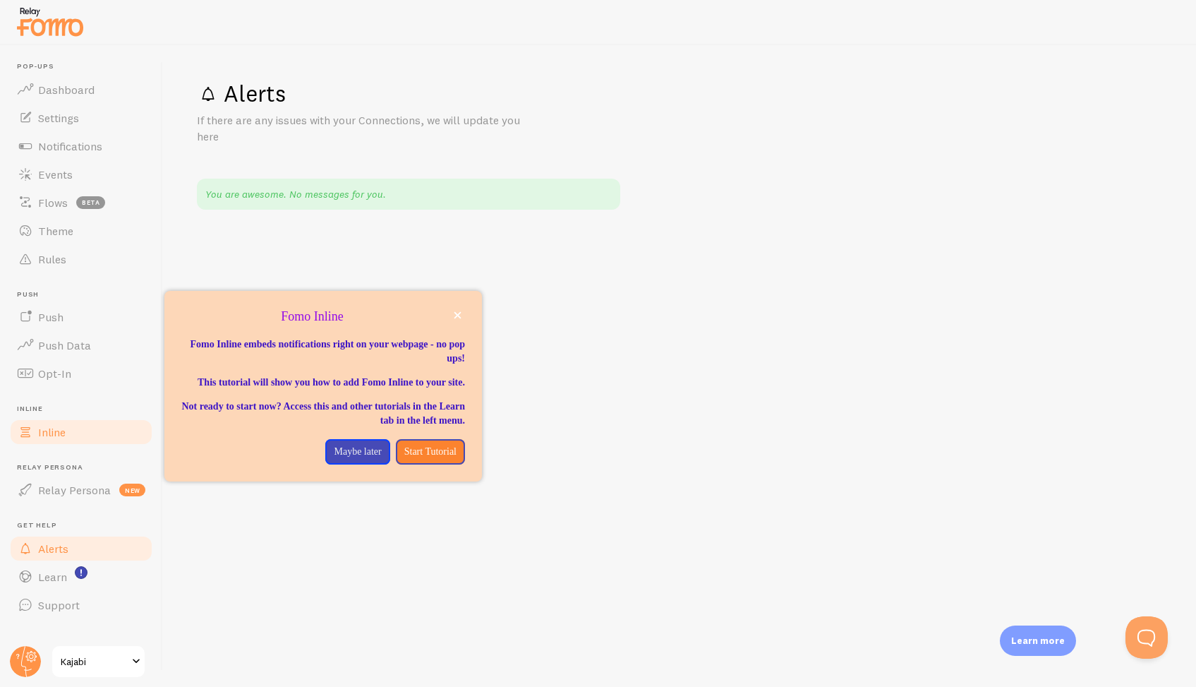
click at [54, 428] on span "Inline" at bounding box center [52, 432] width 28 height 14
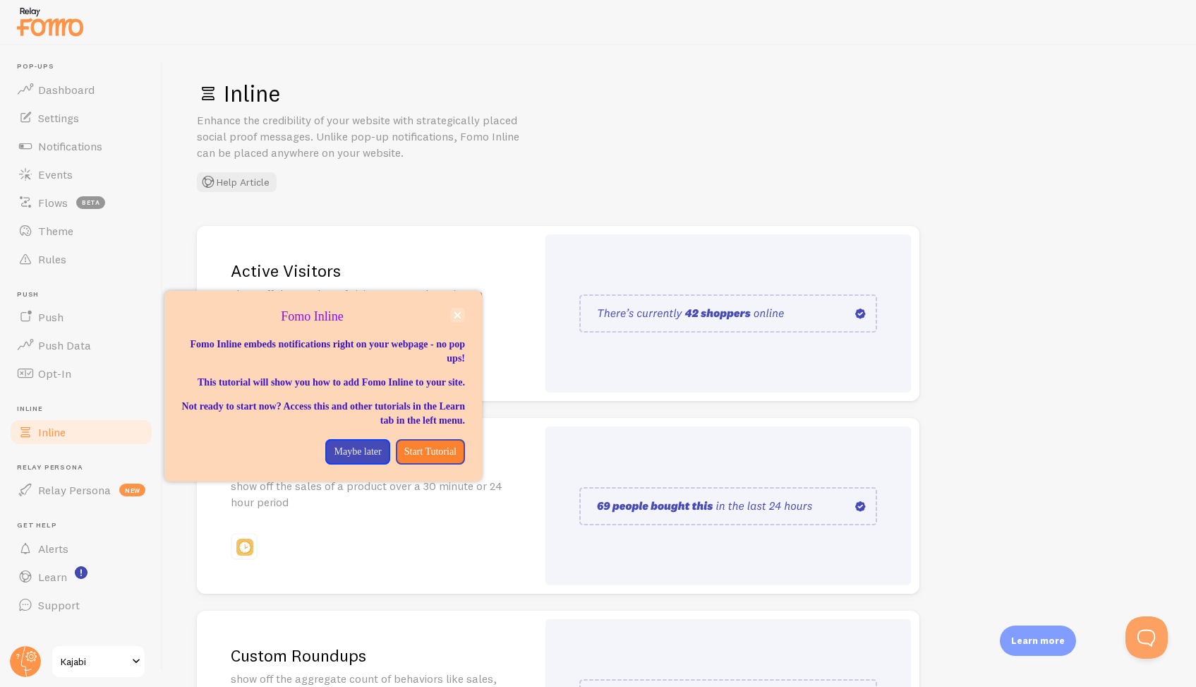
click at [460, 313] on icon "close," at bounding box center [457, 315] width 7 height 7
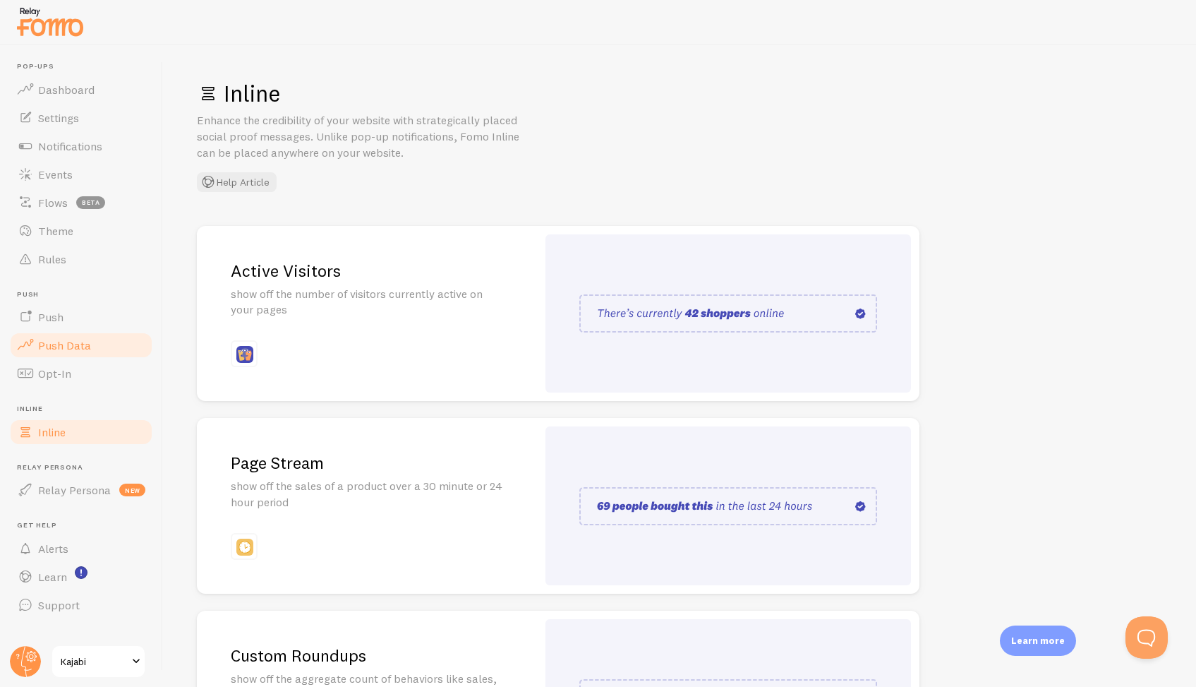
click at [62, 347] on span "Push Data" at bounding box center [64, 345] width 53 height 14
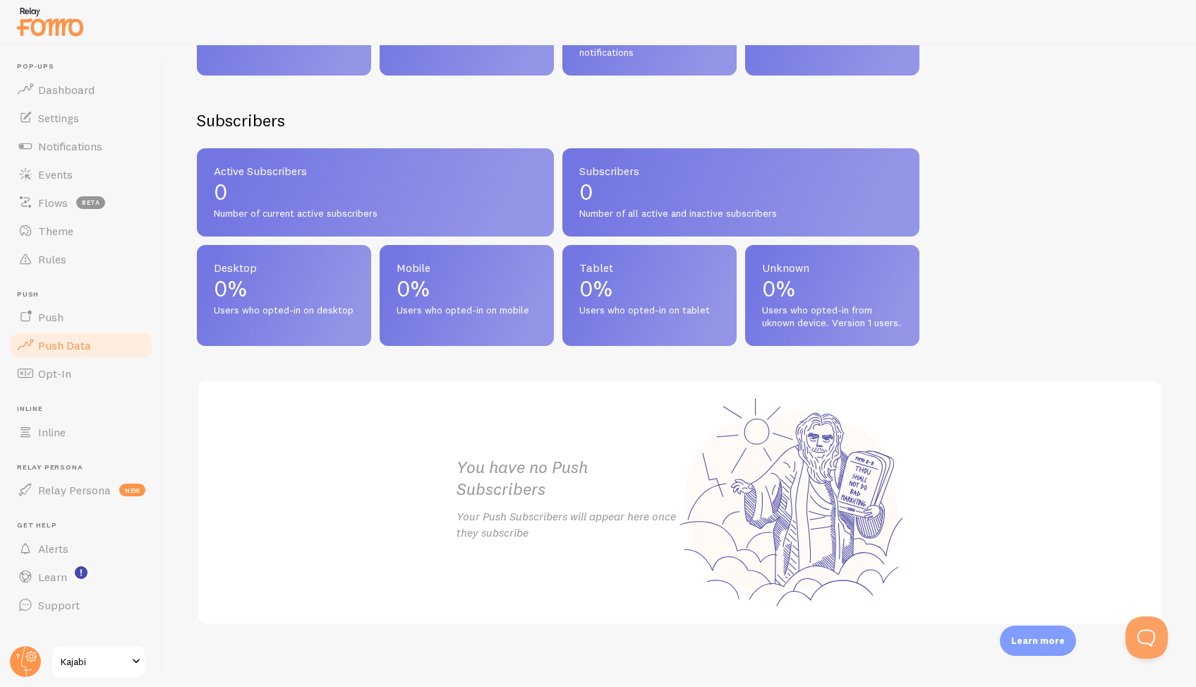
scroll to position [512, 0]
click at [49, 324] on link "Push" at bounding box center [80, 317] width 145 height 28
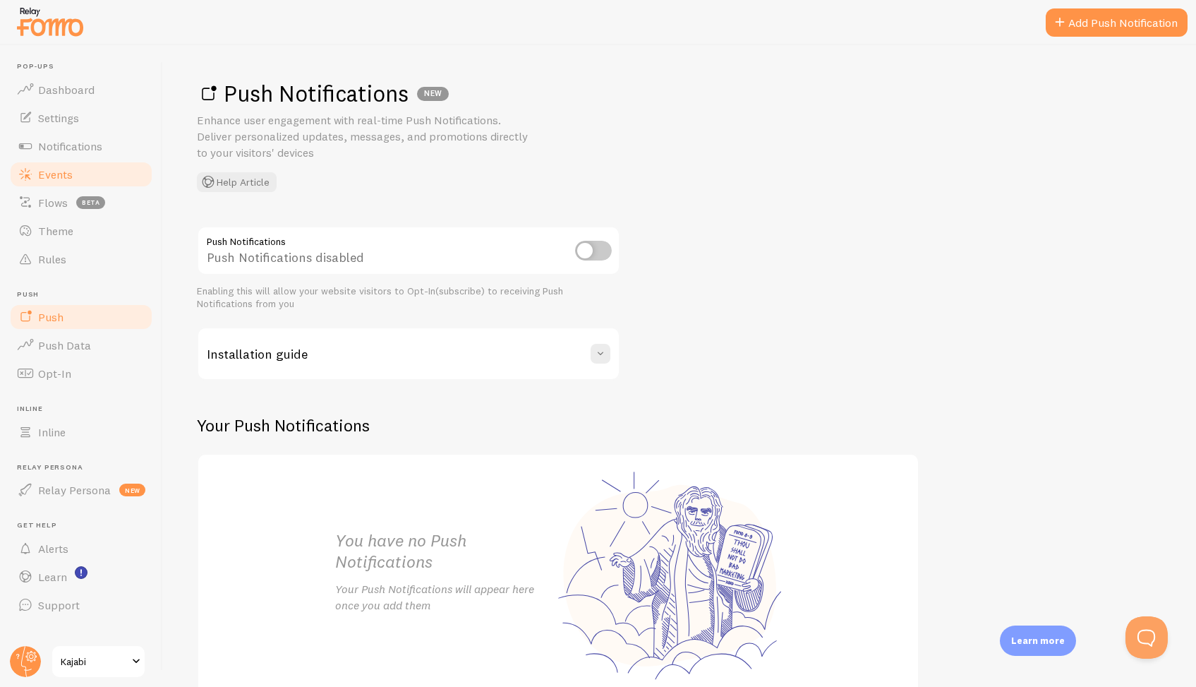
click at [47, 170] on span "Events" at bounding box center [55, 174] width 35 height 14
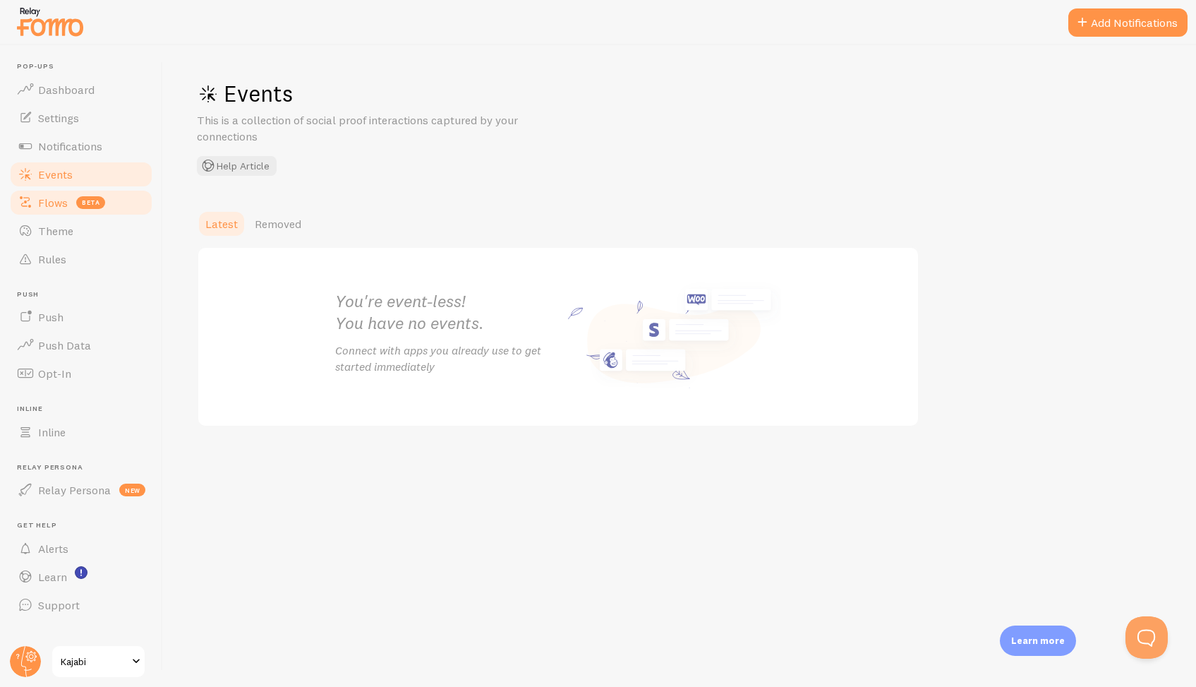
click at [47, 205] on span "Flows" at bounding box center [53, 202] width 30 height 14
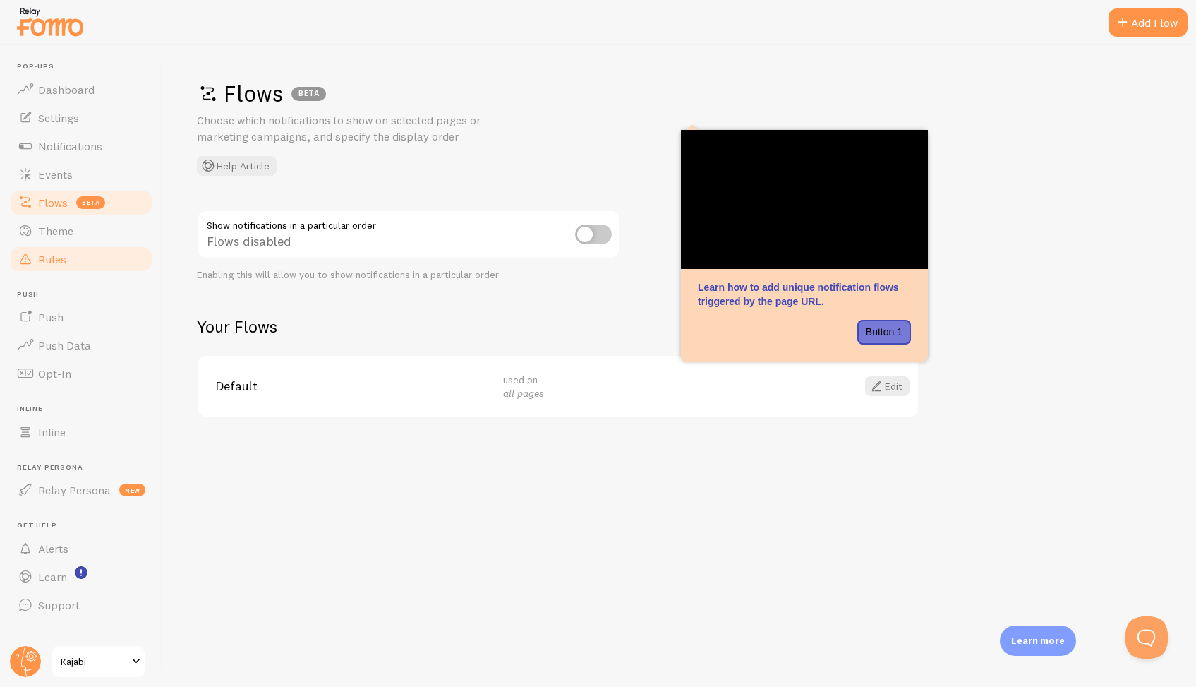
click at [46, 262] on span "Rules" at bounding box center [52, 259] width 28 height 14
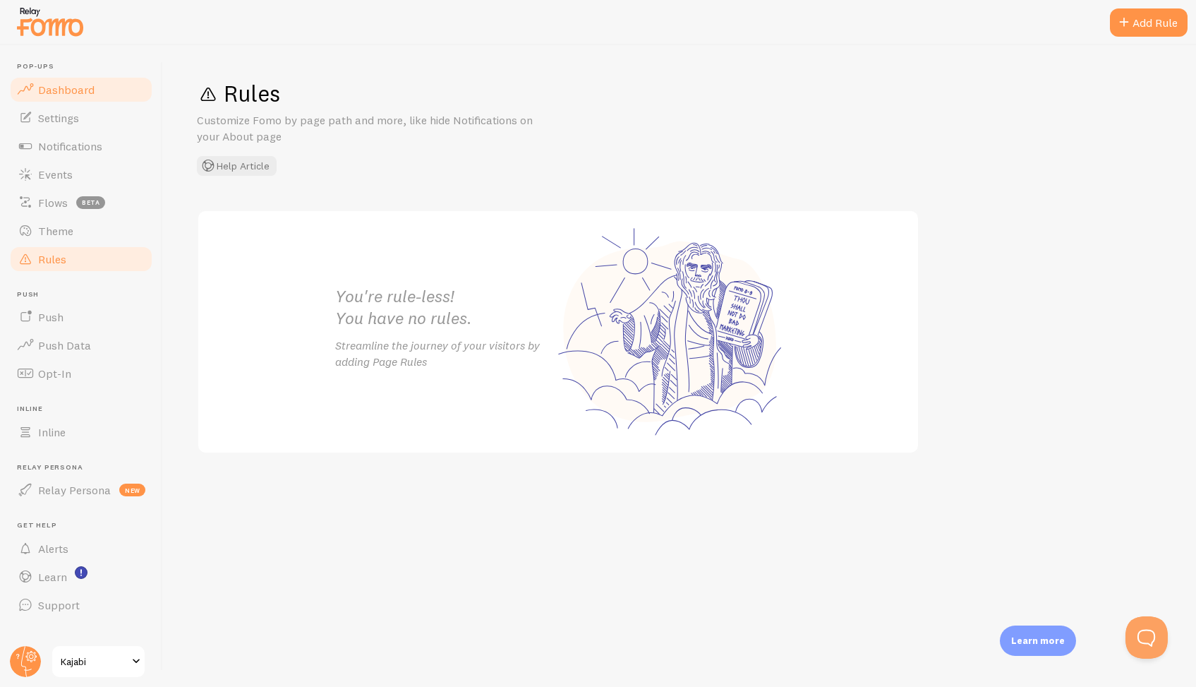
click at [65, 80] on link "Dashboard" at bounding box center [80, 90] width 145 height 28
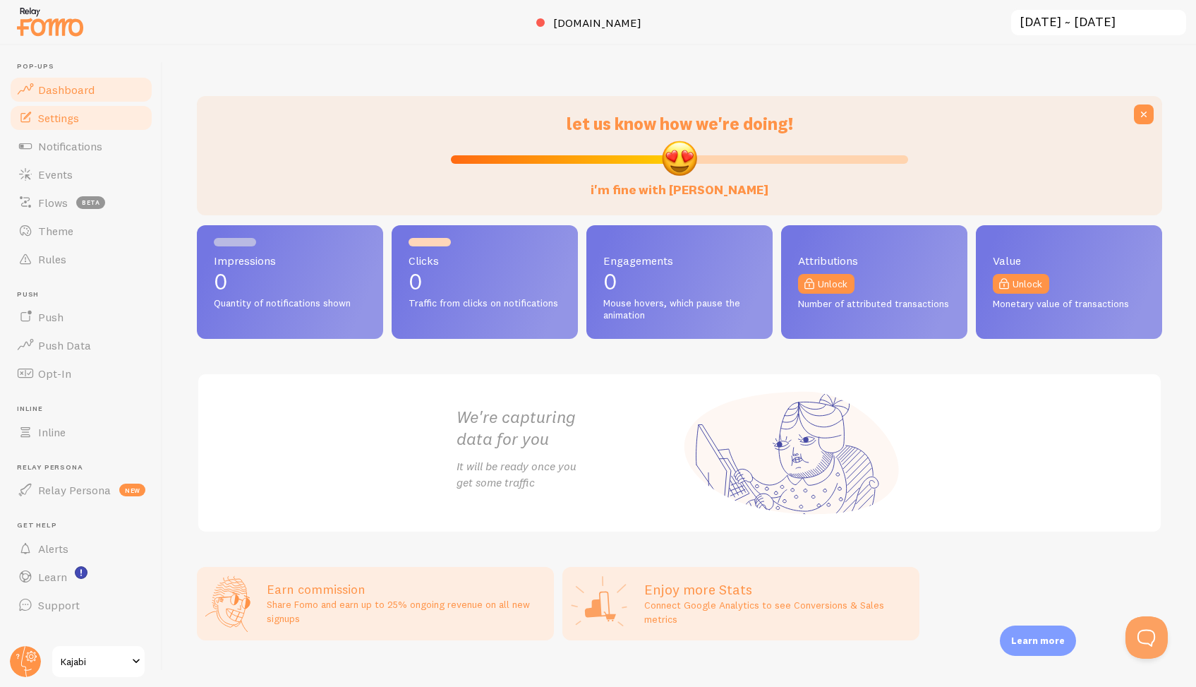
click at [56, 120] on span "Settings" at bounding box center [58, 118] width 41 height 14
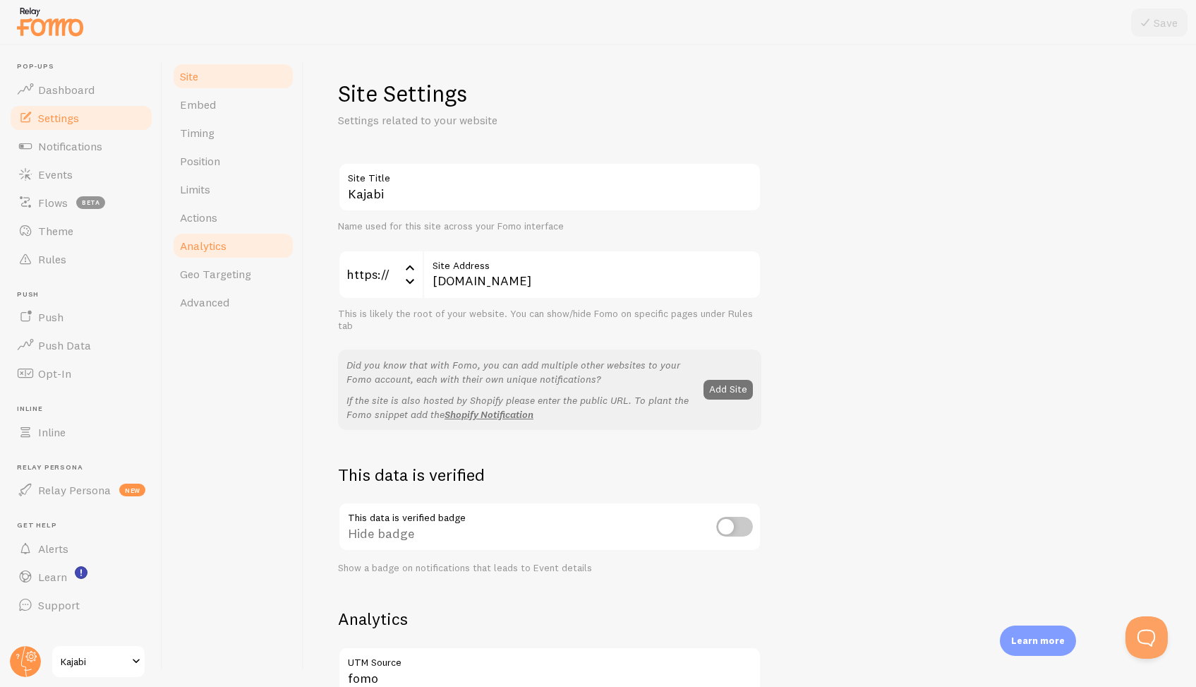
click at [186, 238] on link "Analytics" at bounding box center [232, 245] width 123 height 28
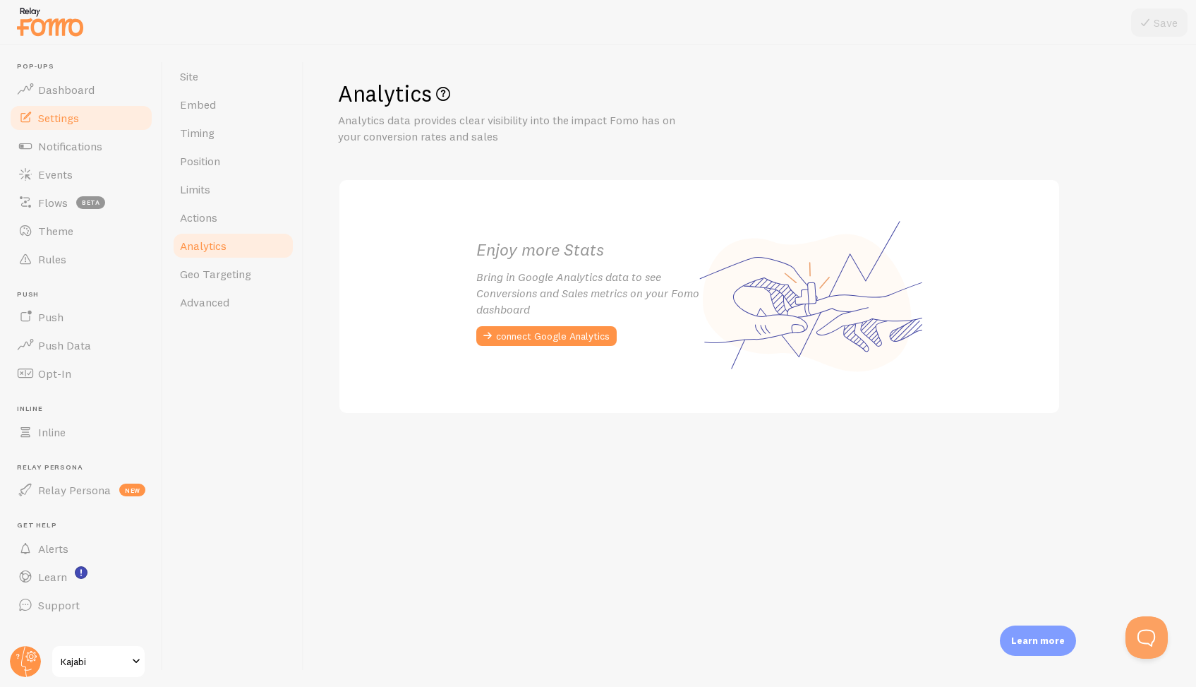
click at [49, 30] on img at bounding box center [50, 22] width 71 height 36
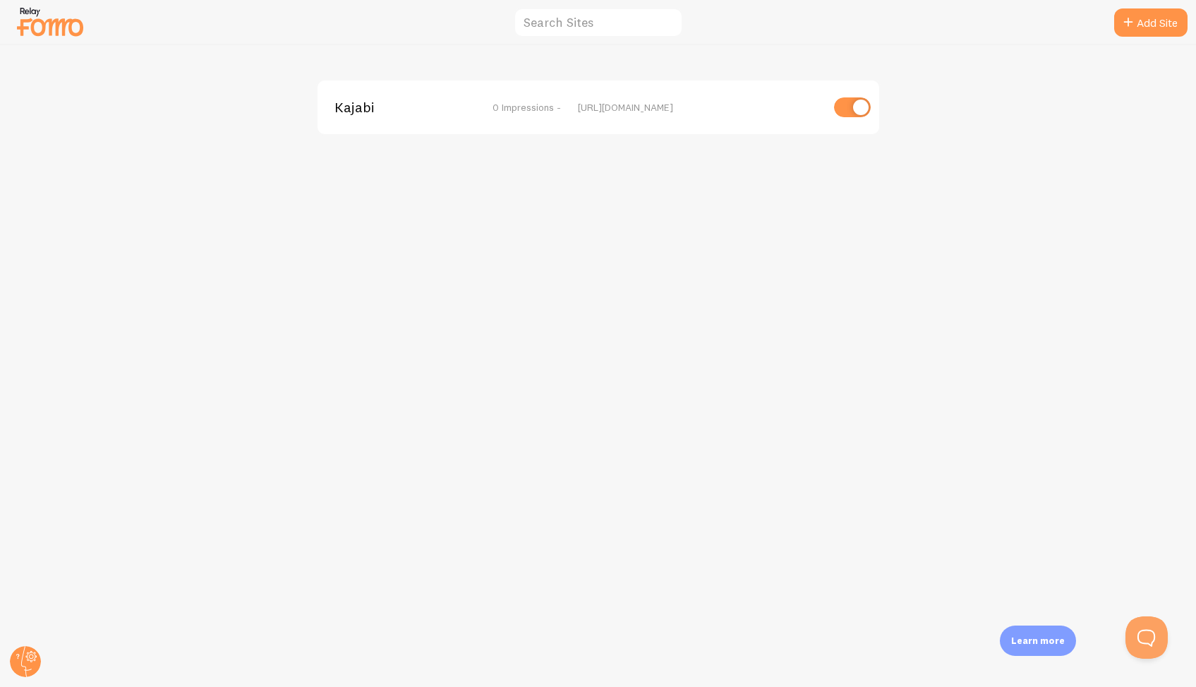
click at [355, 106] on span "Kajabi" at bounding box center [392, 107] width 114 height 13
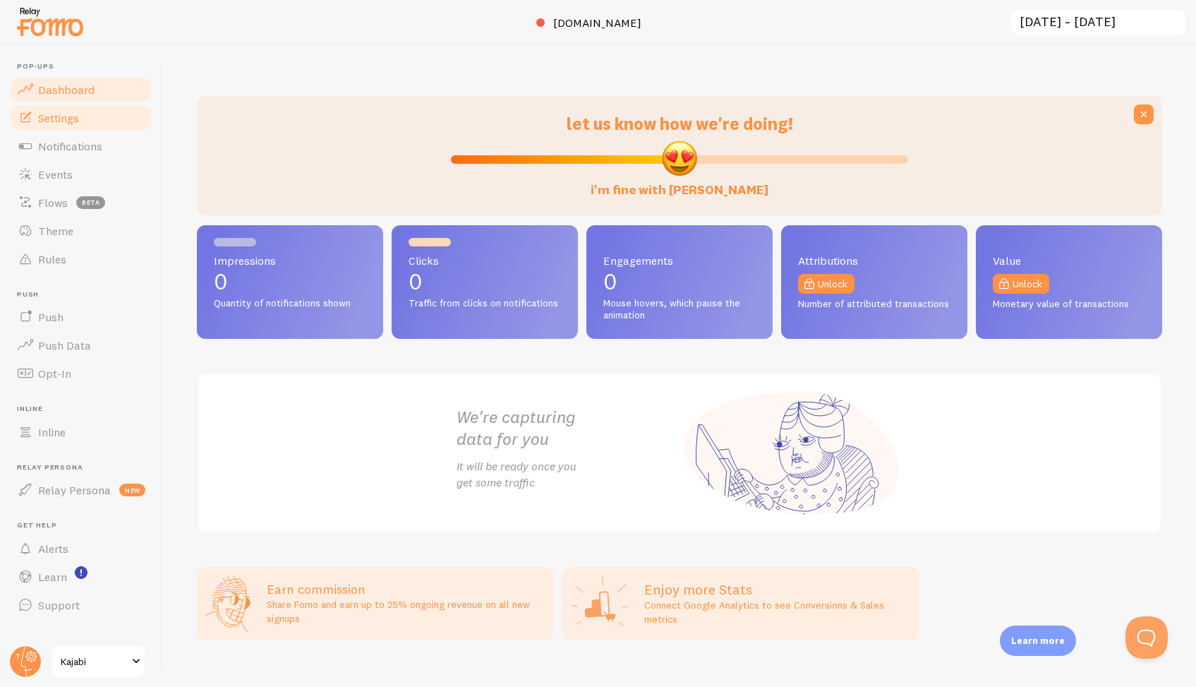
click at [57, 123] on span "Settings" at bounding box center [58, 118] width 41 height 14
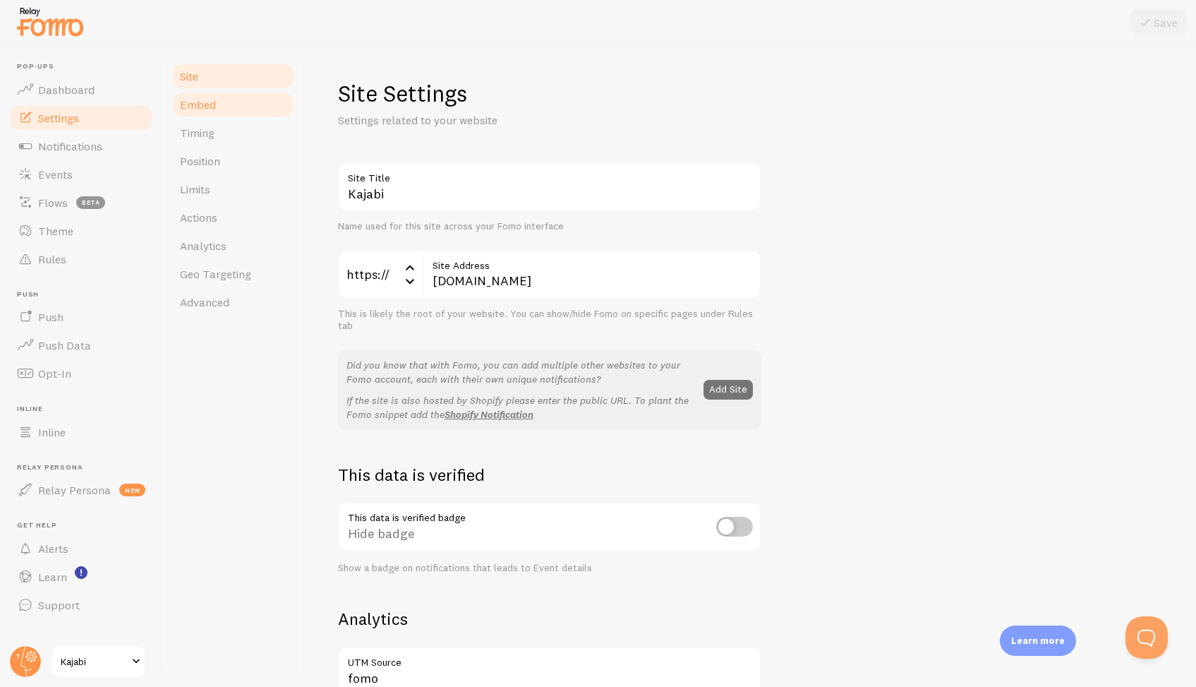
click at [188, 103] on span "Embed" at bounding box center [198, 104] width 36 height 14
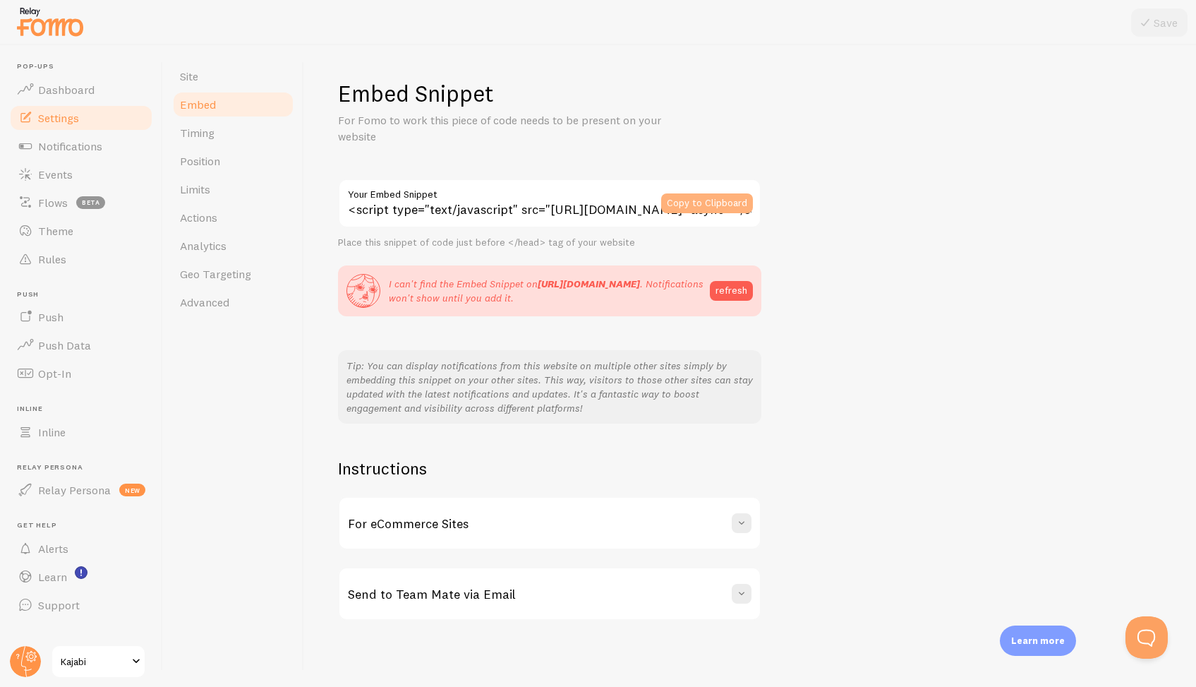
click at [699, 202] on button "Copy to Clipboard" at bounding box center [707, 203] width 92 height 20
click at [735, 291] on button "refresh" at bounding box center [731, 291] width 43 height 20
click at [704, 197] on button "Copy to Clipboard" at bounding box center [707, 203] width 92 height 20
click at [711, 202] on button "Copy to Clipboard" at bounding box center [707, 203] width 92 height 20
click at [732, 297] on button "refresh" at bounding box center [731, 291] width 43 height 20
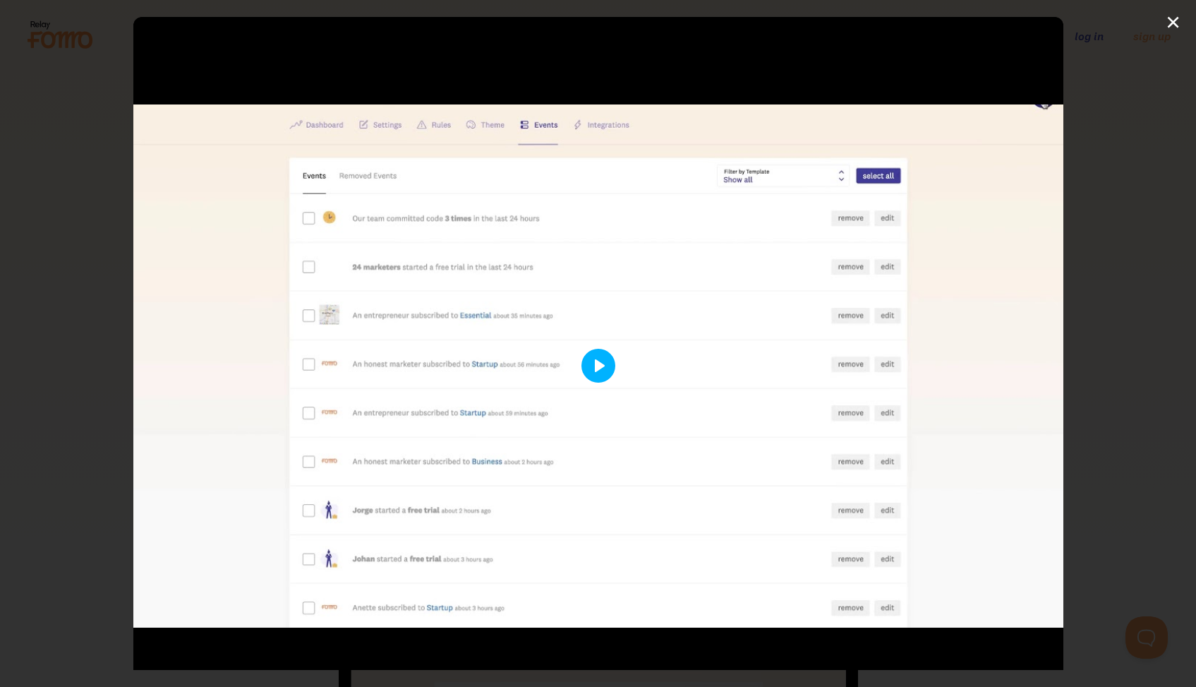
click at [601, 368] on button "Play" at bounding box center [598, 366] width 34 height 34
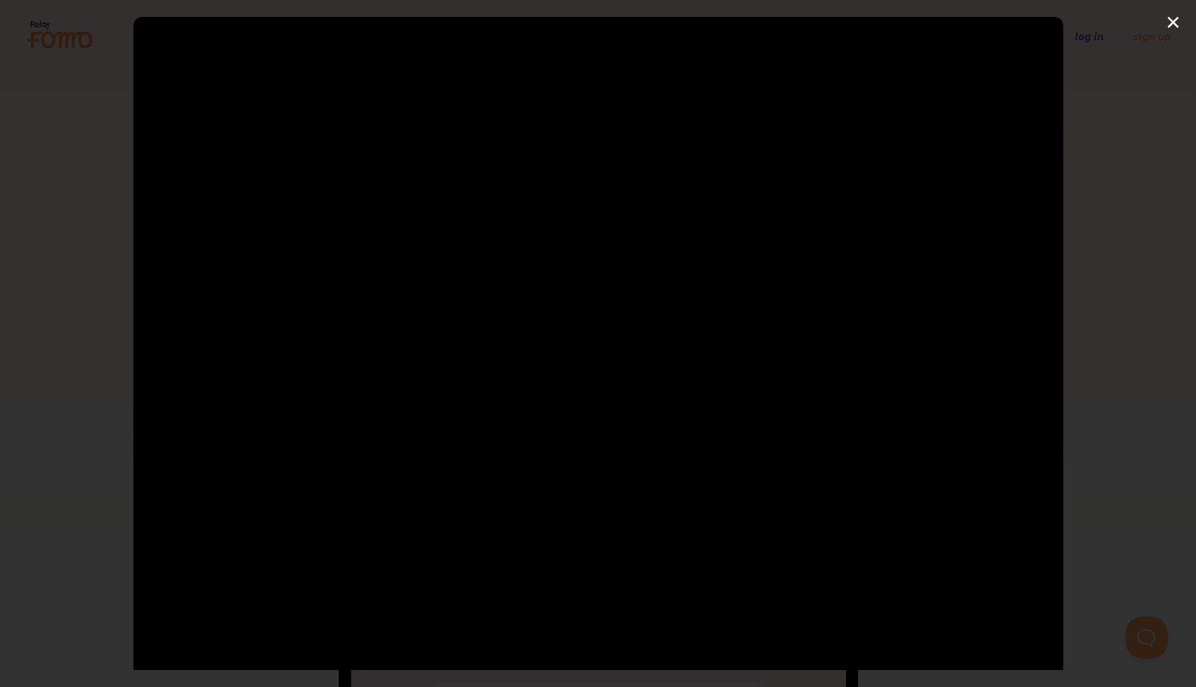
click at [681, 411] on div at bounding box center [598, 365] width 930 height 697
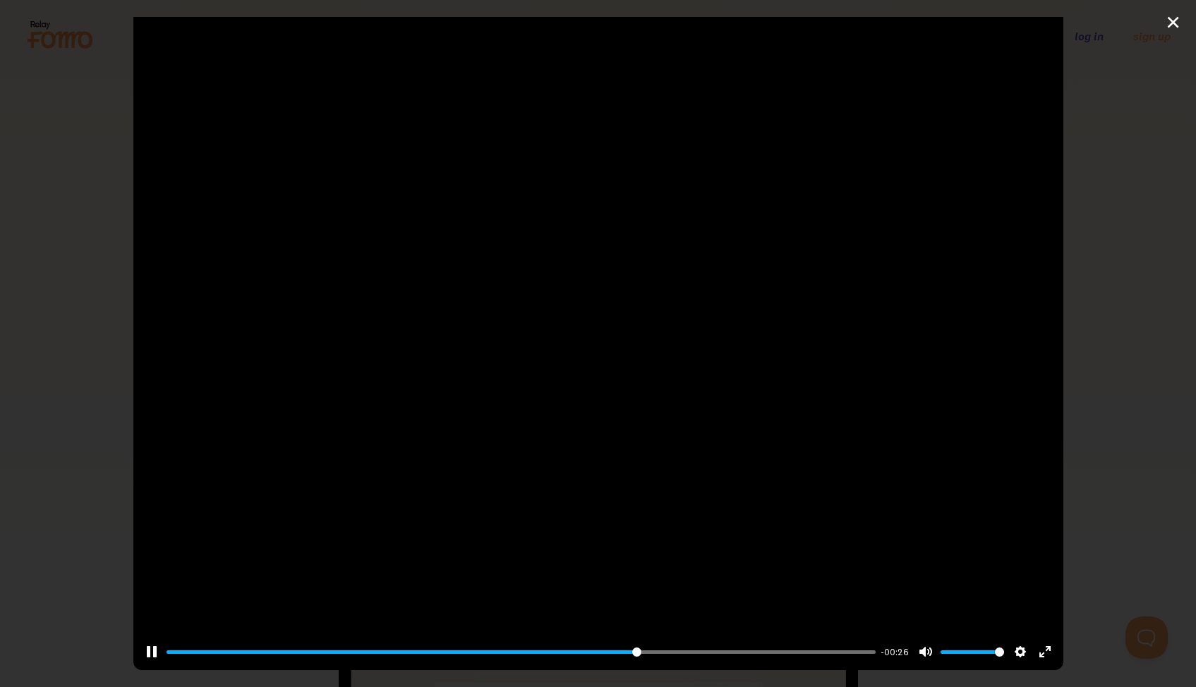
scroll to position [44, 0]
drag, startPoint x: 643, startPoint y: 651, endPoint x: 503, endPoint y: 639, distance: 140.3
click at [503, 639] on div "Pause Play % buffered 00:37 -00:25 Unmute Mute Disable captions Enable captions…" at bounding box center [598, 642] width 930 height 54
click at [148, 653] on button "Pause Play" at bounding box center [151, 651] width 23 height 23
drag, startPoint x: 680, startPoint y: 656, endPoint x: 379, endPoint y: 650, distance: 300.7
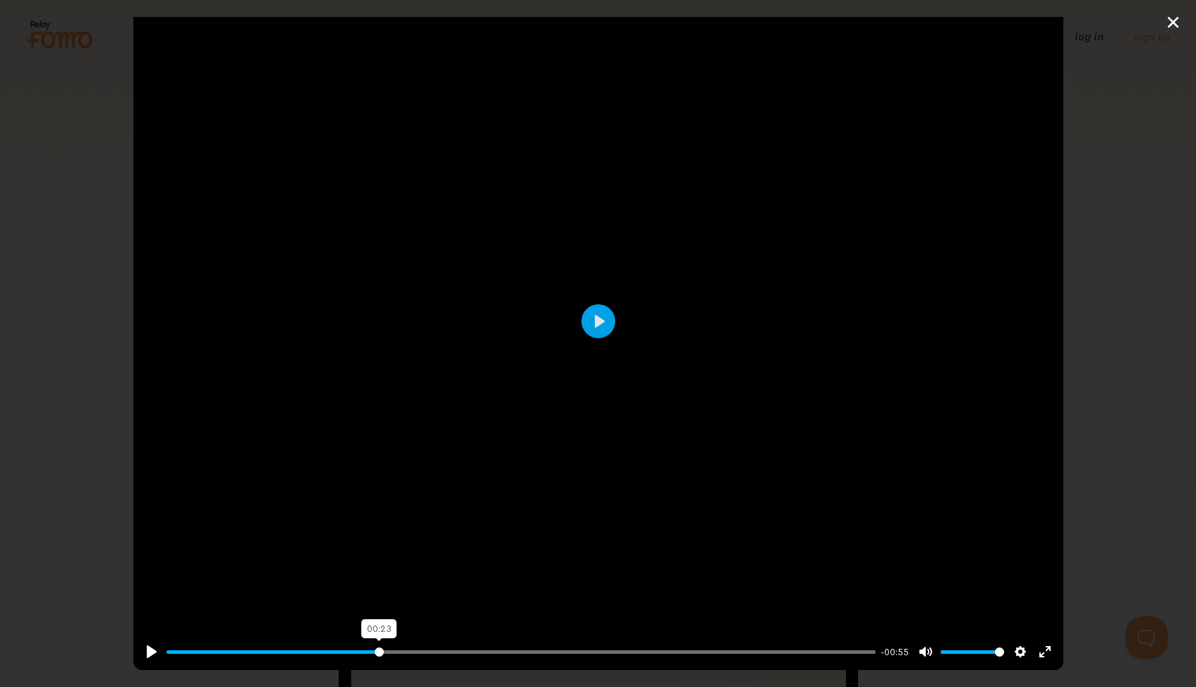
click at [379, 650] on input "Seek" at bounding box center [521, 651] width 709 height 13
click at [152, 656] on button "Pause Play" at bounding box center [151, 651] width 23 height 23
click at [591, 318] on button "Play" at bounding box center [598, 321] width 34 height 34
type input "67.17"
click at [153, 650] on button "Pause Play" at bounding box center [151, 651] width 23 height 23
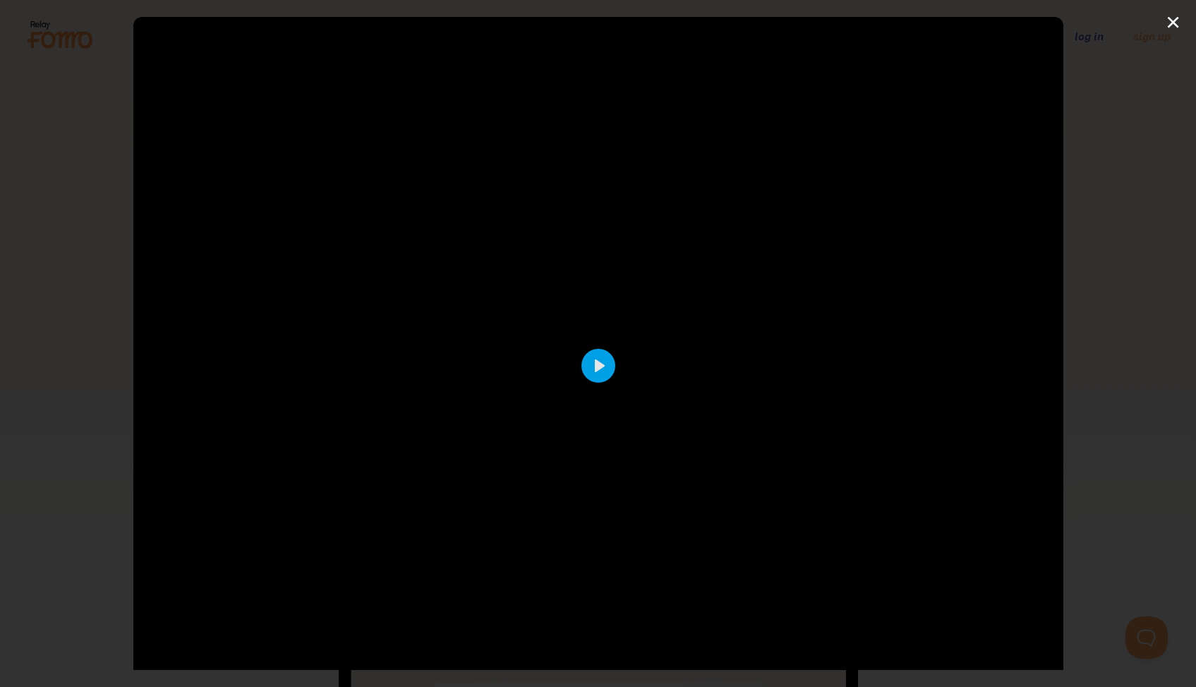
scroll to position [0, 0]
click at [40, 414] on div "Pause Play % buffered 00:00 -00:25 Unmute Mute Disable captions Enable captions…" at bounding box center [598, 343] width 1196 height 687
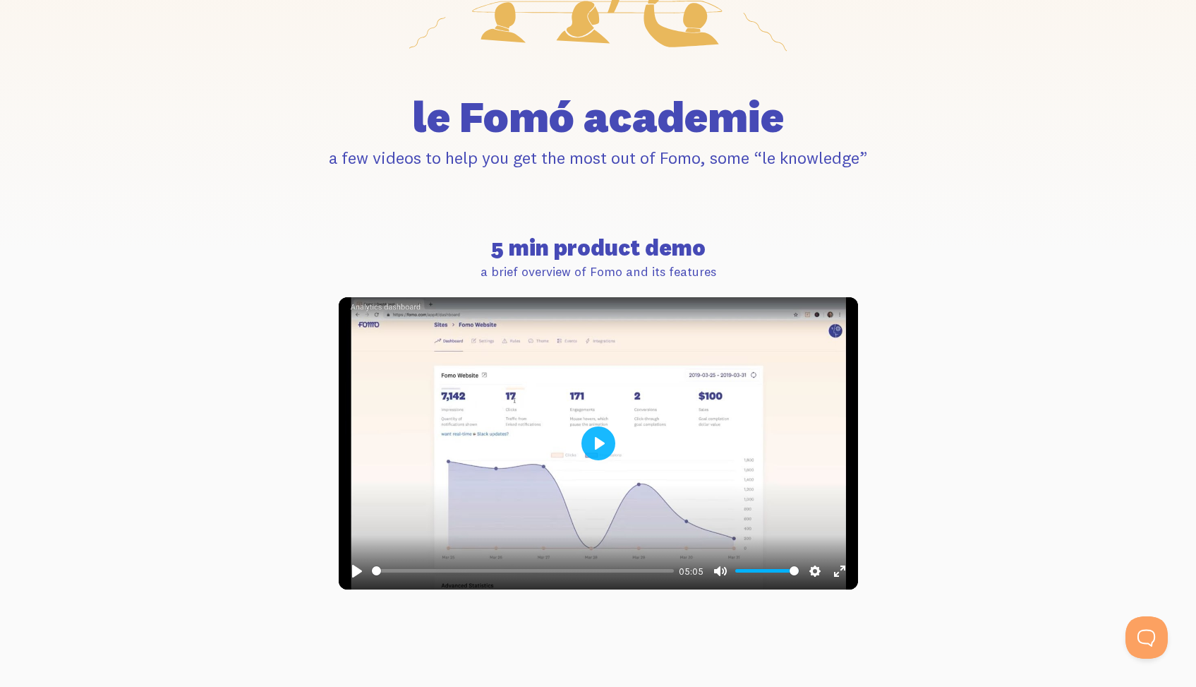
scroll to position [333, 0]
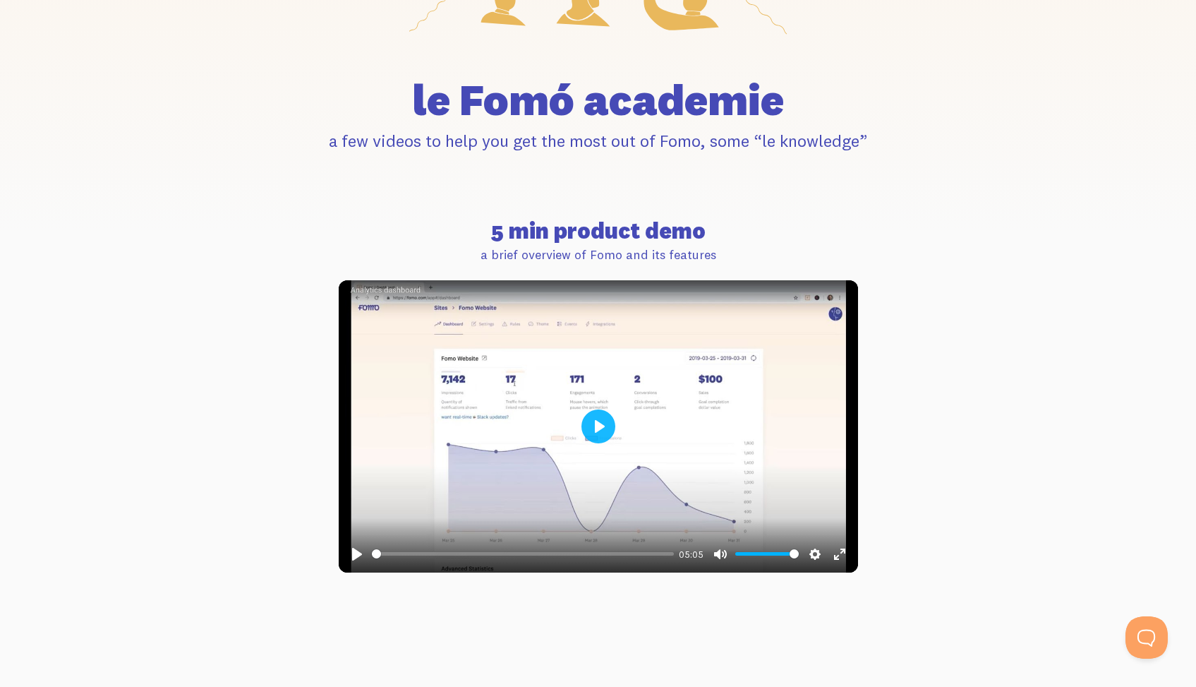
click at [607, 420] on button "Play" at bounding box center [598, 426] width 34 height 34
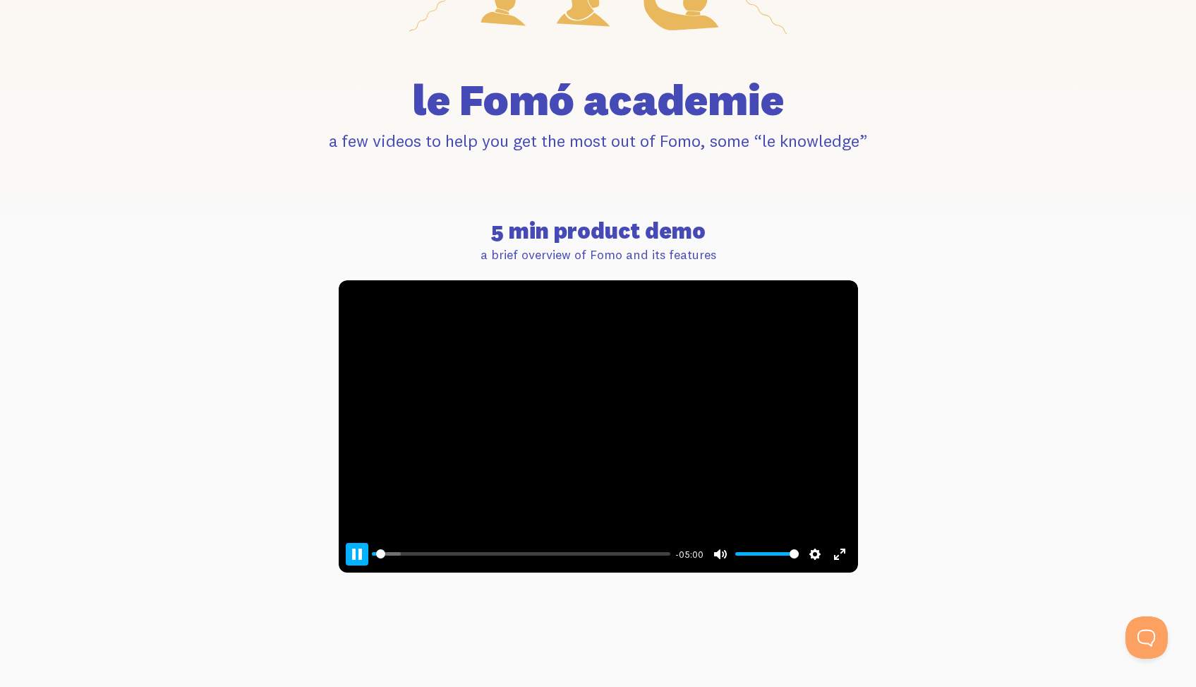
type input "1.6"
click at [352, 555] on button "Pause Play" at bounding box center [357, 554] width 23 height 23
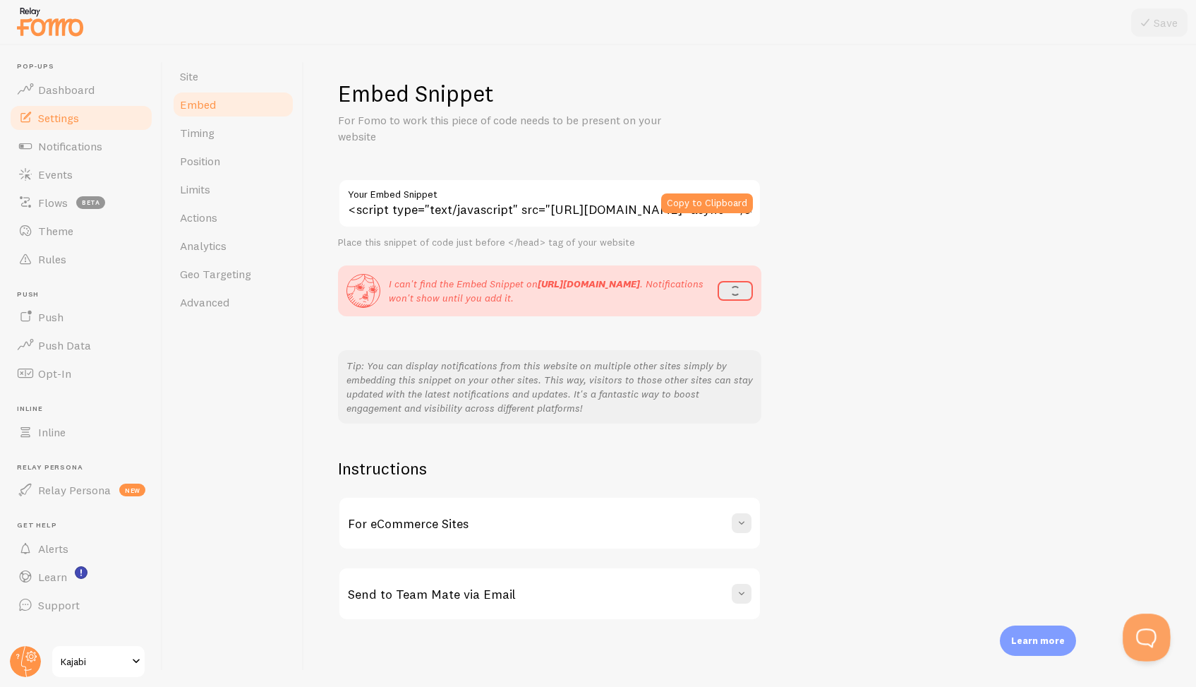
click at [1142, 634] on button "Open Beacon popover" at bounding box center [1144, 634] width 42 height 42
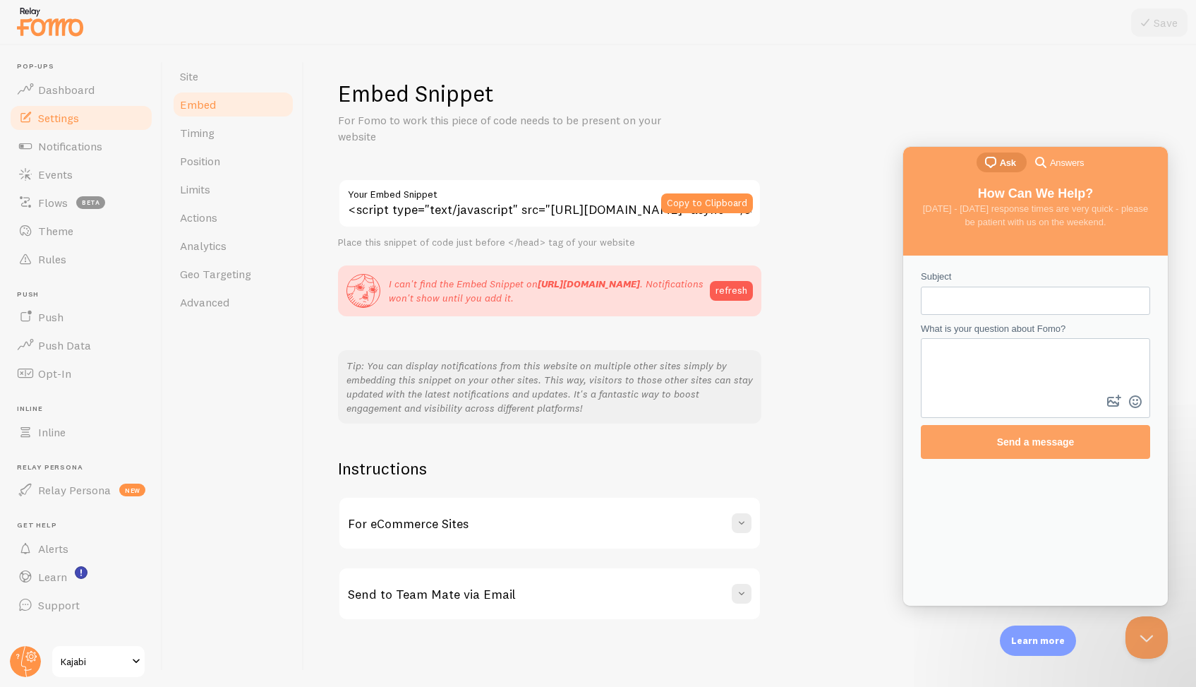
click at [1032, 298] on input "Subject" at bounding box center [1035, 300] width 207 height 25
type input "Connecting Fomo to [GEOGRAPHIC_DATA]"
click at [1074, 356] on textarea "What is your question about Fomo?" at bounding box center [1035, 365] width 227 height 52
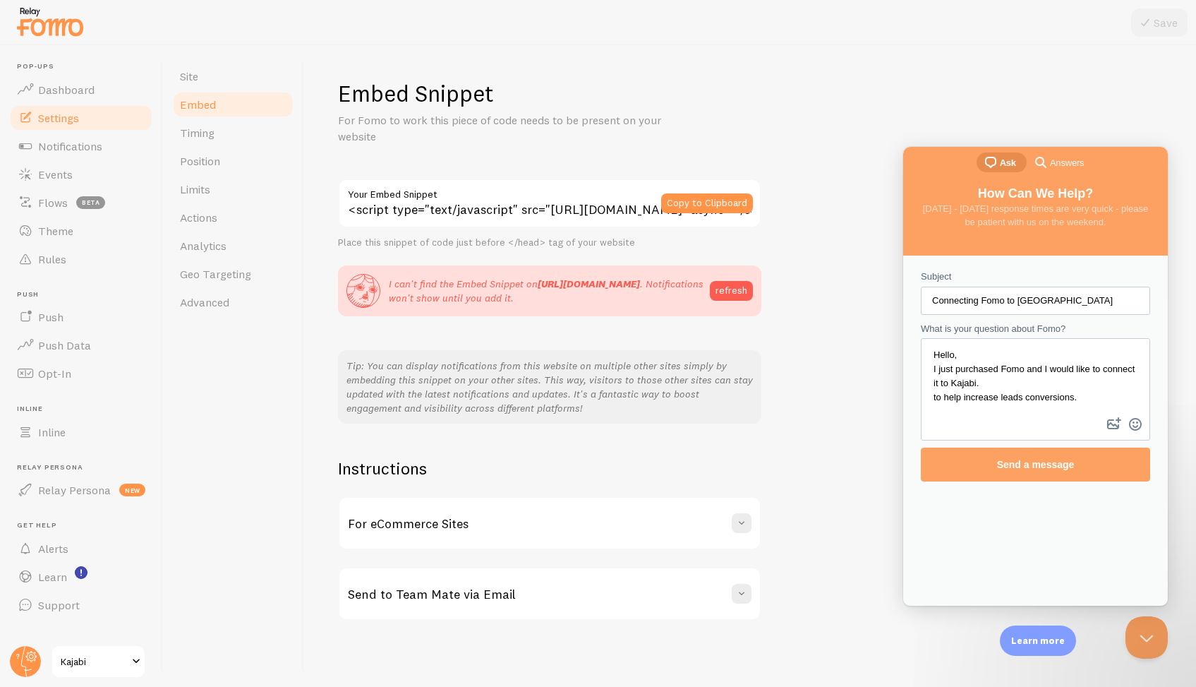
scroll to position [3, 0]
paste textarea "Settings > Site Details and find Page Scripts"
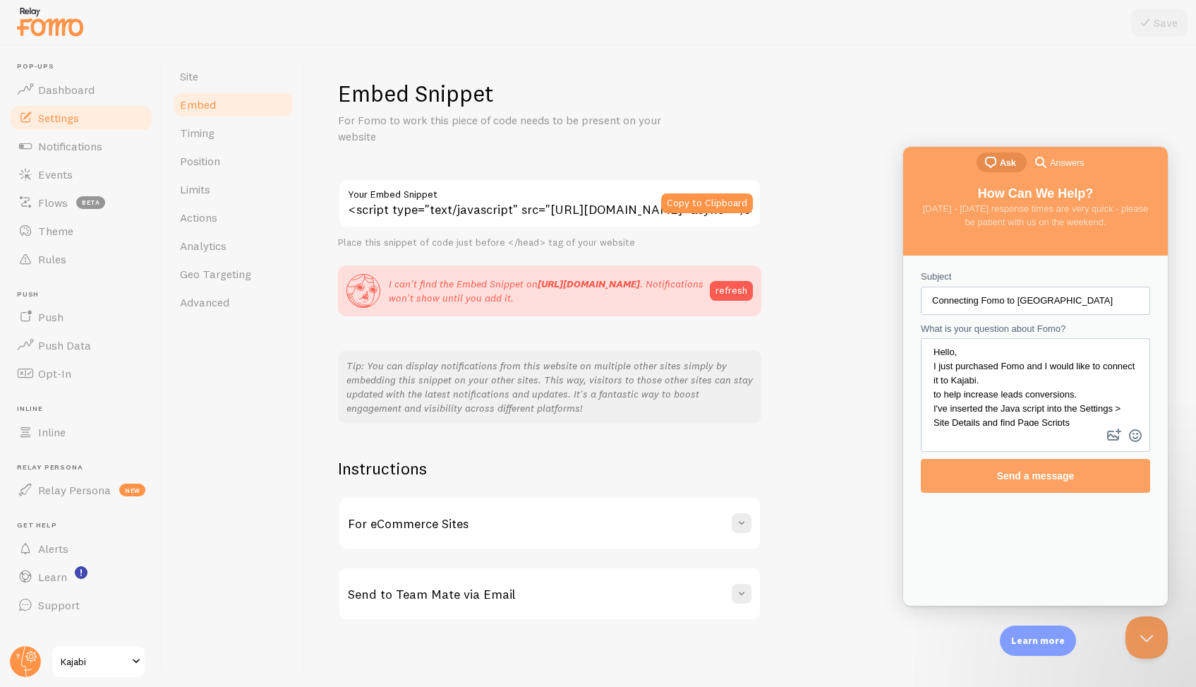
scroll to position [6, 0]
click at [975, 434] on div "Contact form" at bounding box center [1035, 395] width 229 height 114
click at [1095, 419] on textarea "Hello, I just purchased Fomo and I would like to connect it to Kajabi. to help …" at bounding box center [1035, 382] width 227 height 86
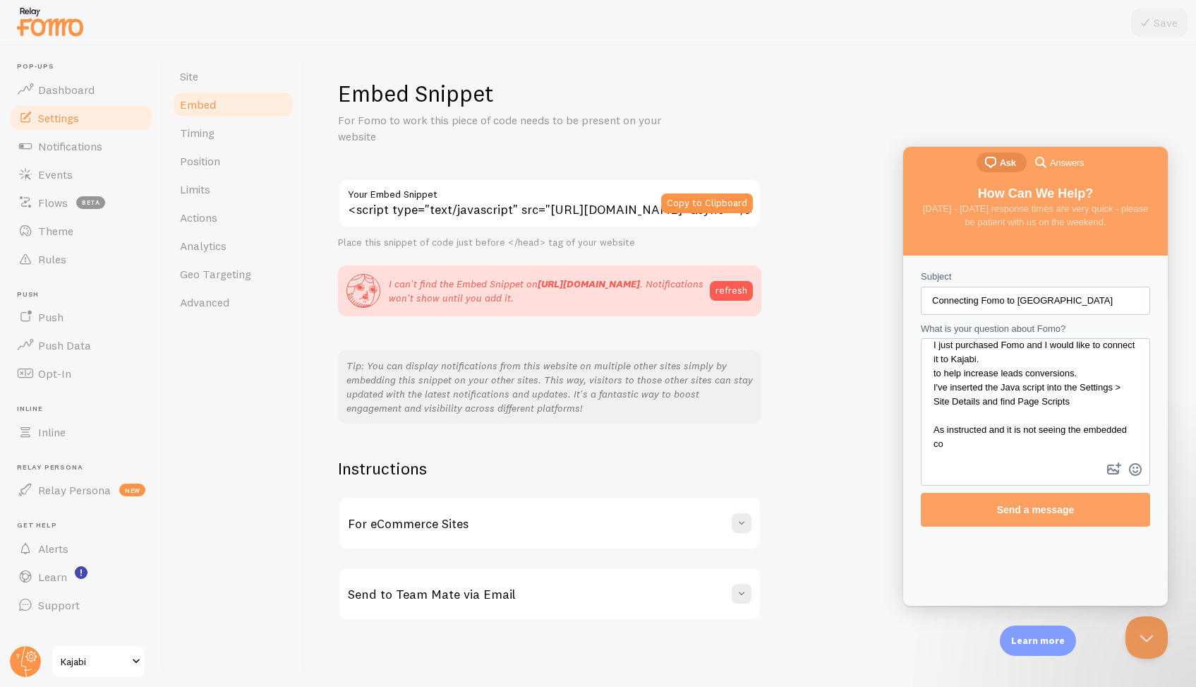
scroll to position [24, 0]
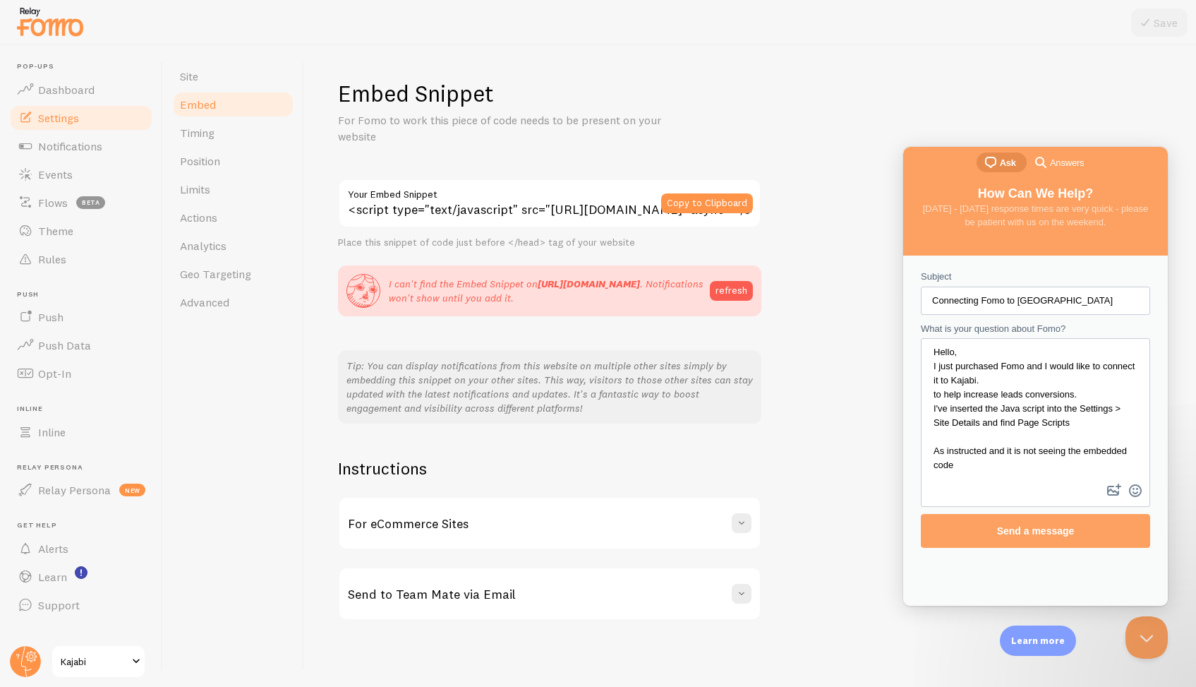
click at [966, 444] on textarea "Hello, I just purchased Fomo and I would like to connect it to Kajabi. to help …" at bounding box center [1035, 409] width 227 height 141
click at [1025, 442] on textarea "Hello, I just purchased Fomo and I would like to connect it to Kajabi. to help …" at bounding box center [1035, 409] width 227 height 141
click at [962, 445] on textarea "Hello, I just purchased Fomo and I would like to connect it to Kajabi. to help …" at bounding box center [1035, 409] width 227 height 141
click at [1020, 441] on textarea "Hello, I just purchased Fomo and I would like to connect it to Kajabi. to help …" at bounding box center [1035, 409] width 227 height 141
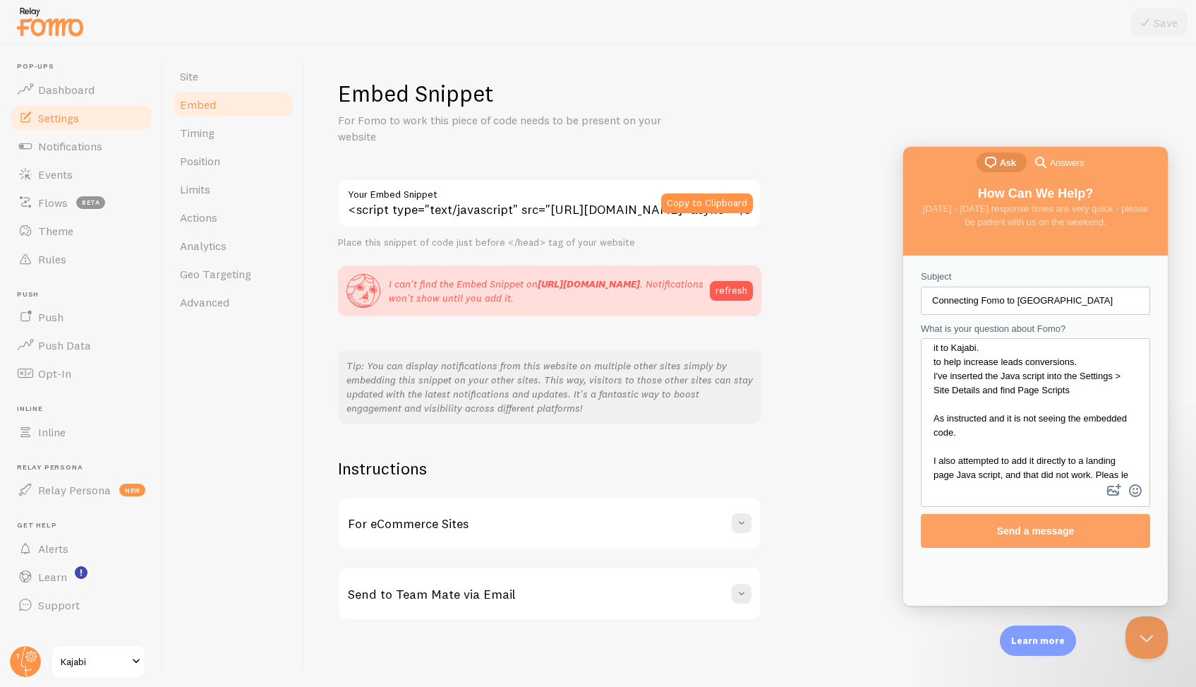
scroll to position [88, 0]
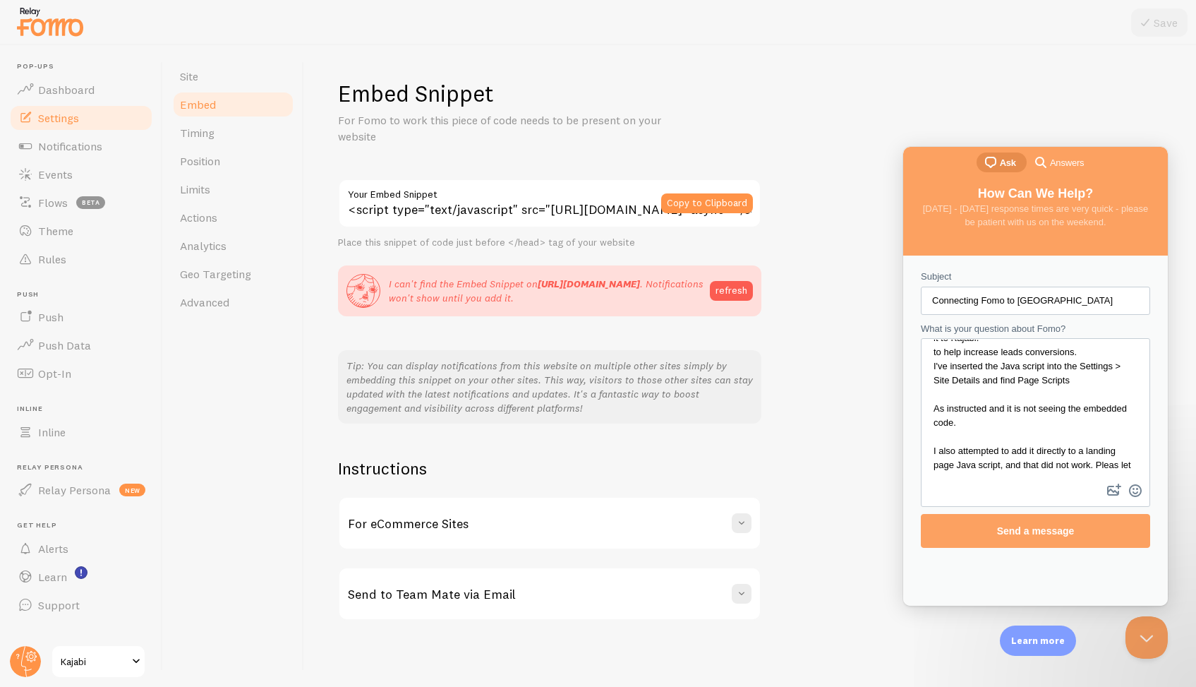
click at [1107, 419] on textarea "Hello, I just purchased Fomo and I would like to connect it to Kajabi. to help …" at bounding box center [1035, 409] width 227 height 141
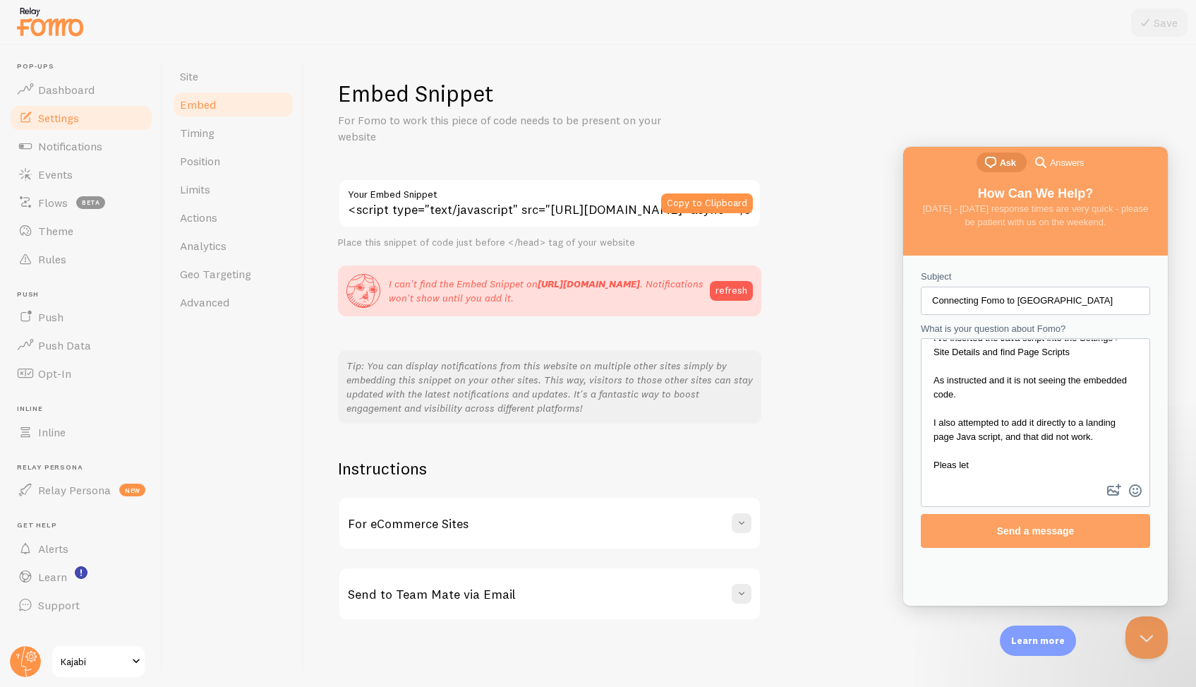
click at [1024, 437] on textarea "Hello, I just purchased Fomo and I would like to connect it to Kajabi. to help …" at bounding box center [1035, 409] width 227 height 141
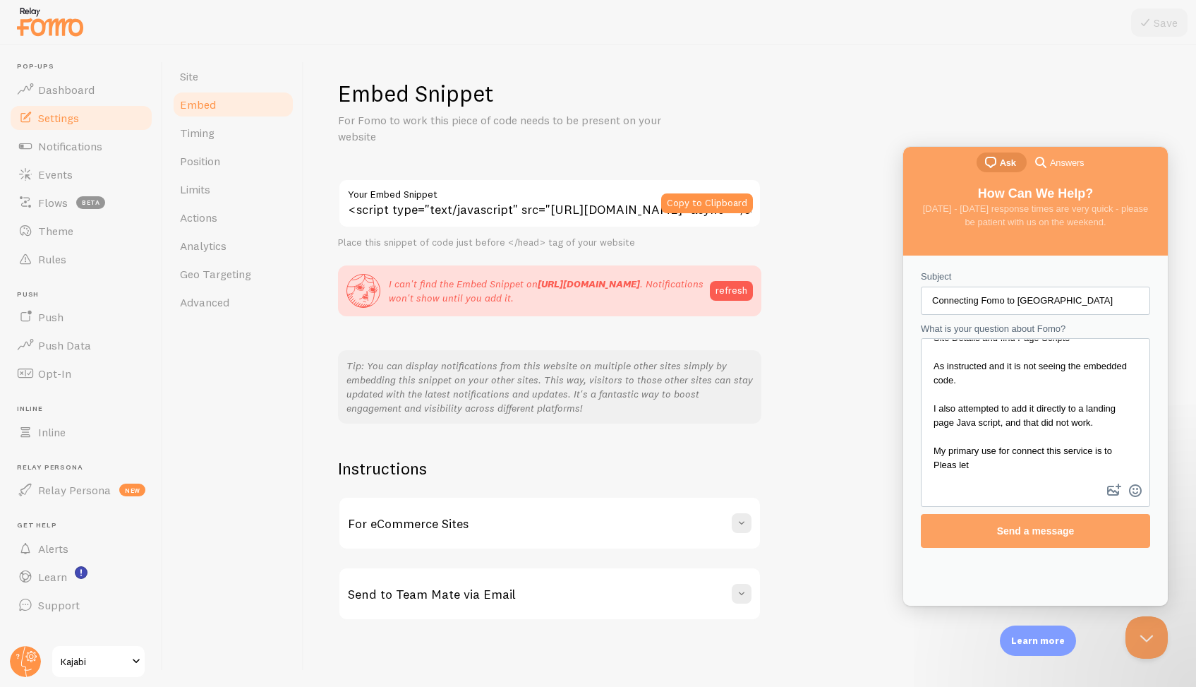
click at [1028, 474] on textarea "Hello, I just purchased Fomo and I would like to connect it to Kajabi. to help …" at bounding box center [1035, 409] width 227 height 141
click at [1001, 470] on textarea "Hello, I just purchased Fomo and I would like to connect it to Kajabi. to help …" at bounding box center [1035, 409] width 227 height 141
click at [1124, 457] on textarea "Hello, I just purchased Fomo and I would like to connect it to Kajabi. to help …" at bounding box center [1035, 409] width 227 height 141
click at [1124, 448] on textarea "Hello, I just purchased Fomo and I would like to connect it to Kajabi. to help …" at bounding box center [1035, 409] width 227 height 141
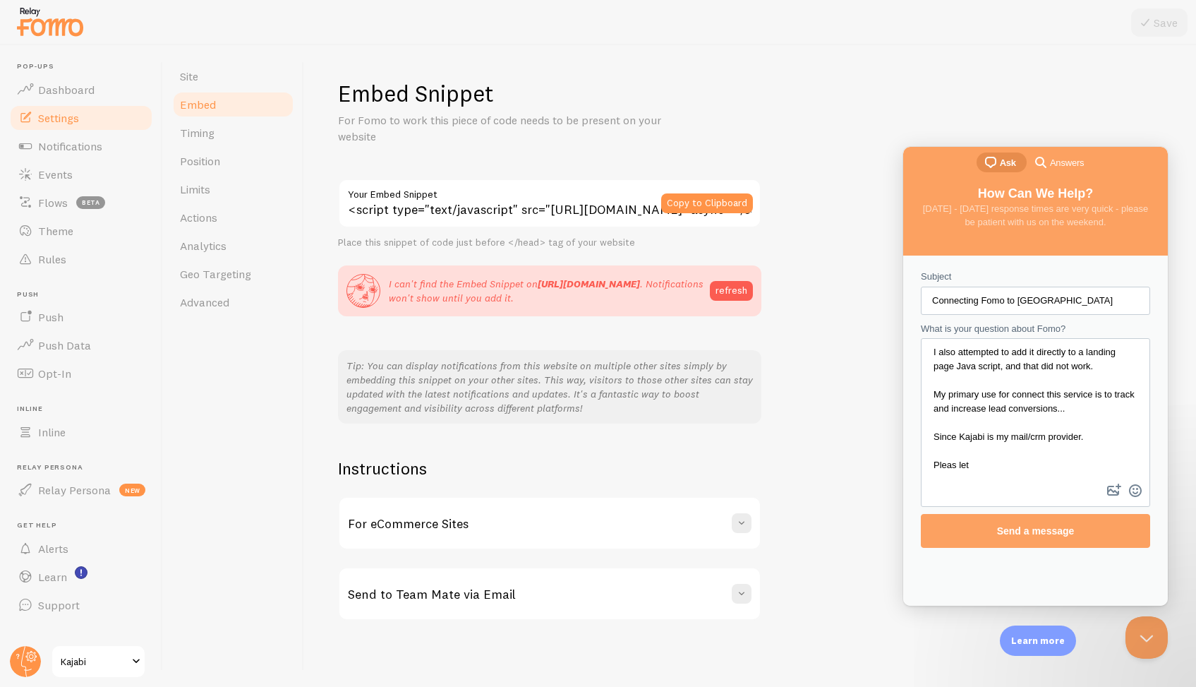
click at [956, 455] on textarea "Hello, I just purchased Fomo and I would like to connect it to Kajabi. to help …" at bounding box center [1035, 409] width 227 height 141
click at [979, 453] on textarea "Hello, I just purchased Fomo and I would like to connect it to Kajabi. to help …" at bounding box center [1035, 409] width 227 height 141
drag, startPoint x: 979, startPoint y: 453, endPoint x: 911, endPoint y: 448, distance: 67.9
click at [911, 449] on div "Subject Connecting Fomo to Kajabi What is your question about Fomo? Hello, I ju…" at bounding box center [1036, 409] width 256 height 292
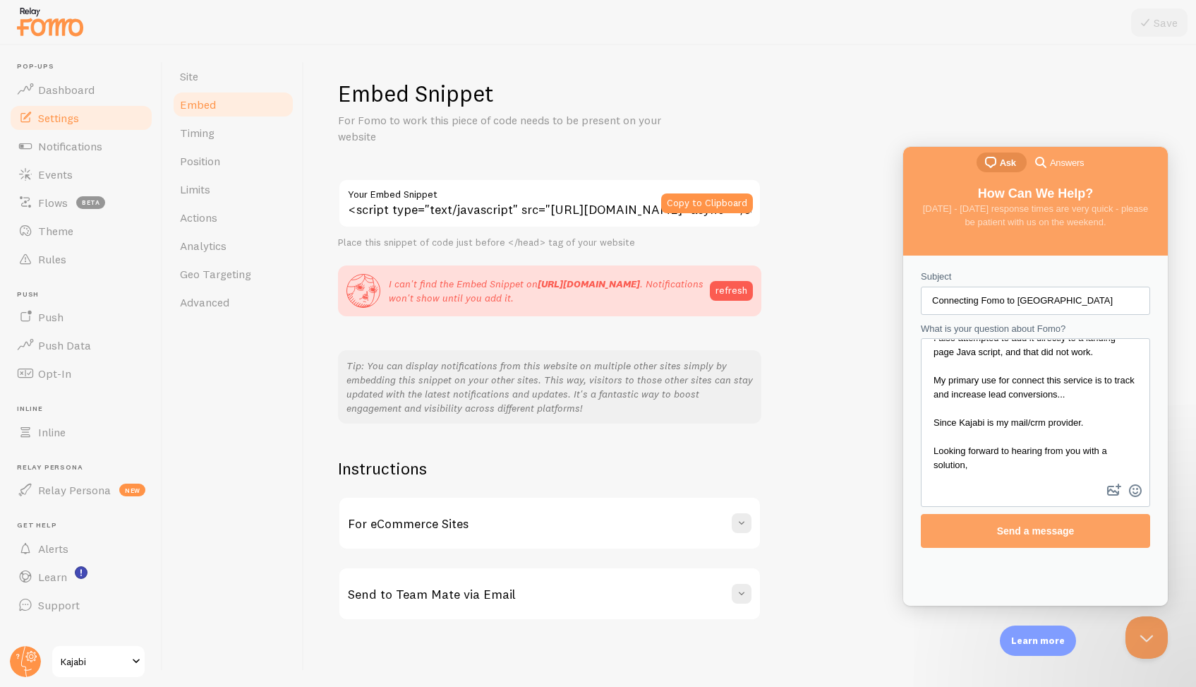
scroll to position [215, 0]
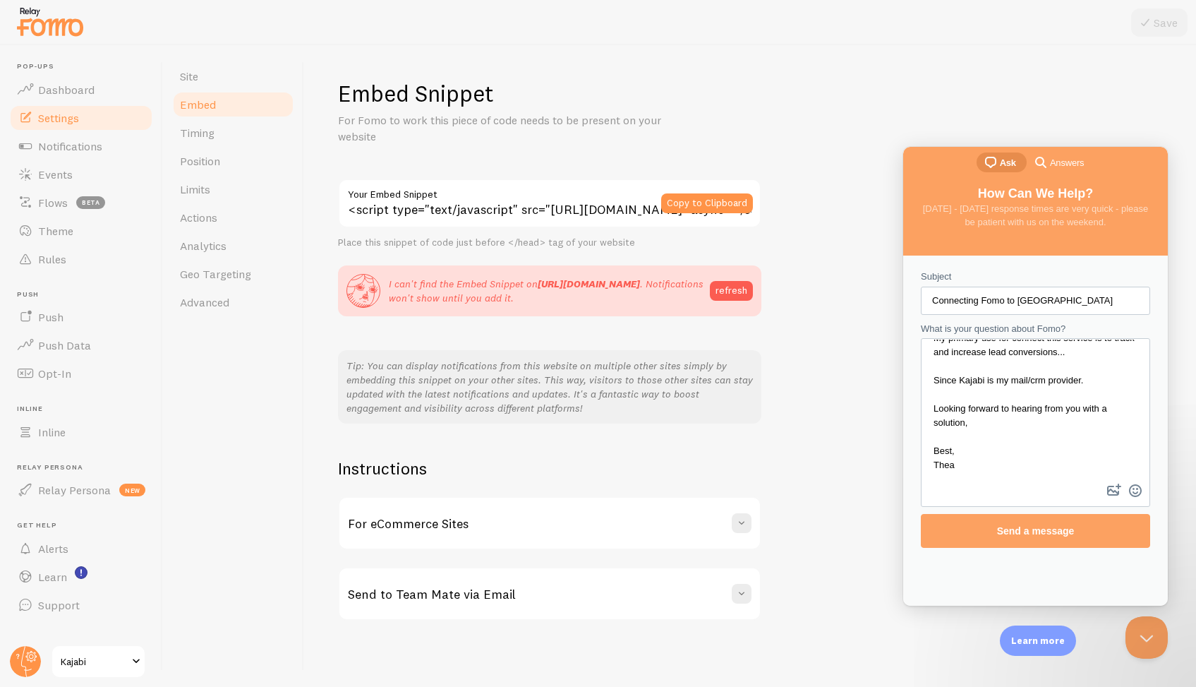
click at [948, 467] on textarea "Hello, I just purchased Fomo and I would like to connect it to Kajabi. to help …" at bounding box center [1035, 409] width 227 height 141
type textarea "Hello, I just purchased Fomo and I would like to connect it to Kajabi. to help …"
click at [957, 534] on span "Send a message" at bounding box center [1035, 530] width 198 height 32
